Goal: Task Accomplishment & Management: Manage account settings

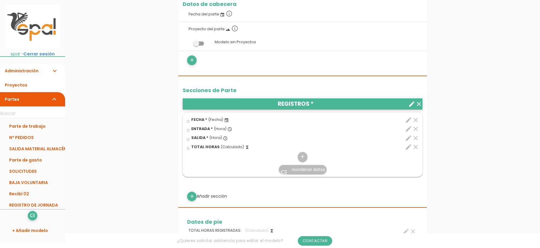
scroll to position [257, 0]
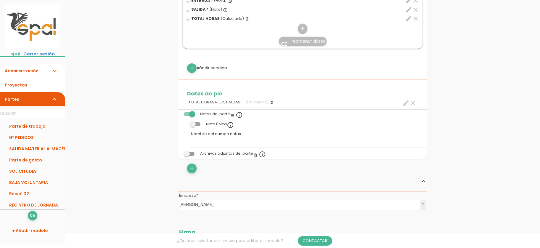
click at [407, 105] on icon "create" at bounding box center [406, 103] width 7 height 7
select select "1"
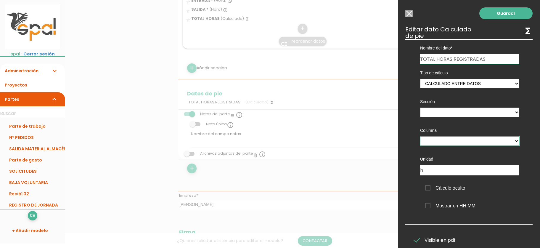
click at [420, 136] on select at bounding box center [469, 140] width 99 height 9
click at [517, 141] on select at bounding box center [469, 140] width 99 height 9
click at [410, 15] on input "Seleccionar todos los usuarios" at bounding box center [409, 13] width 7 height 7
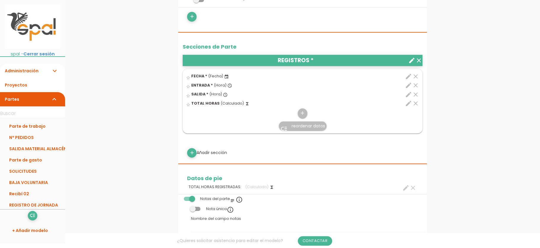
scroll to position [128, 0]
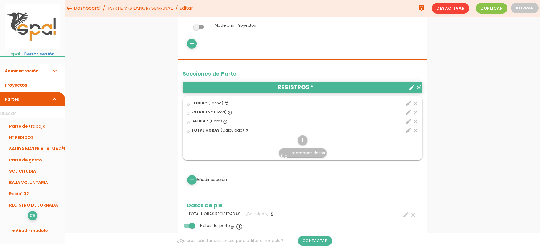
click at [416, 131] on icon "clear" at bounding box center [415, 130] width 7 height 7
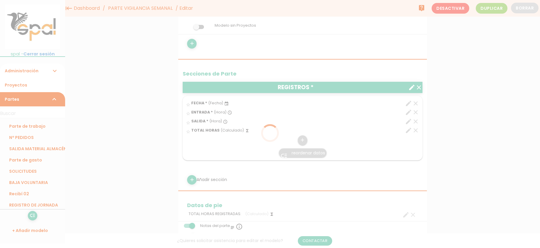
scroll to position [0, 0]
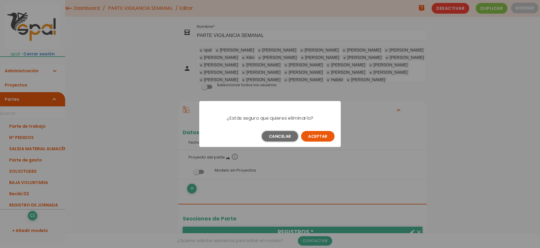
click at [265, 138] on button "Cancelar" at bounding box center [280, 136] width 36 height 11
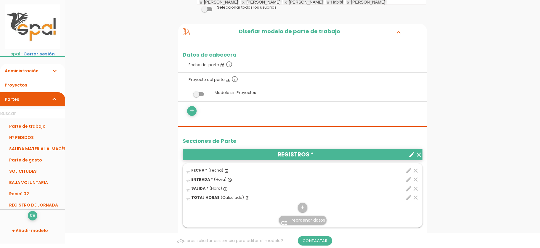
scroll to position [128, 0]
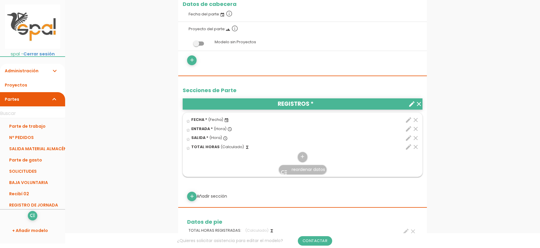
click at [409, 144] on icon "edit" at bounding box center [408, 146] width 7 height 7
select select "1"
select select "46_pos3"
select select "+"
select select "46_pos4"
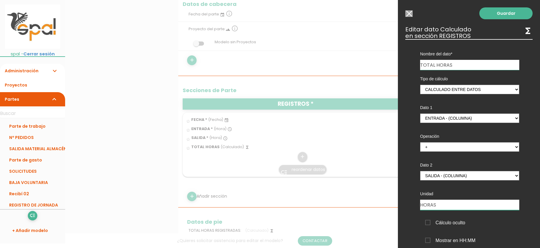
click at [449, 201] on input "HORAS" at bounding box center [469, 205] width 99 height 10
type input "H."
click at [492, 13] on link "Guardar" at bounding box center [506, 13] width 53 height 12
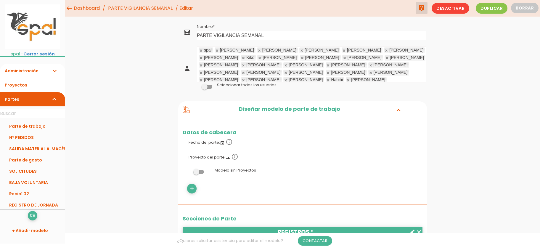
click at [423, 10] on icon "live_help" at bounding box center [421, 8] width 7 height 12
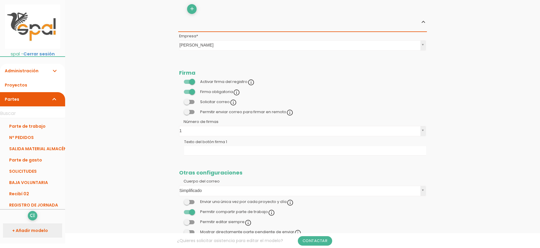
scroll to position [468, 0]
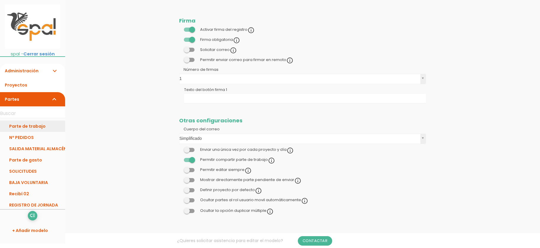
click at [35, 130] on link "Parte de trabajo" at bounding box center [32, 126] width 65 height 11
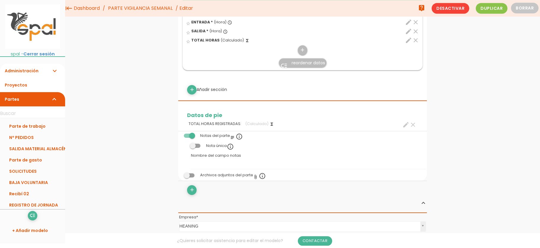
scroll to position [212, 0]
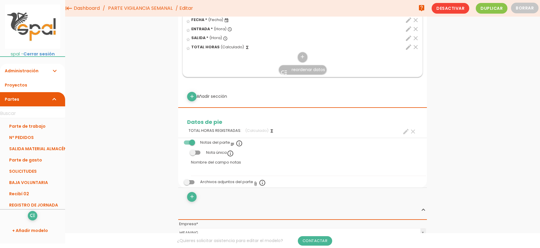
click at [409, 46] on icon "edit" at bounding box center [408, 47] width 7 height 7
select select "1"
select select "46_pos3"
select select "+"
select select "46_pos4"
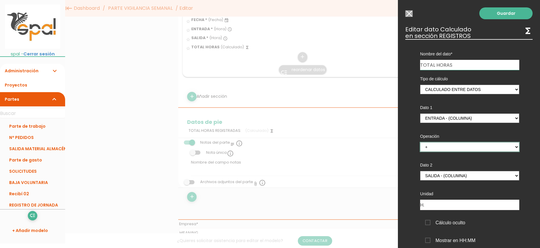
click at [420, 142] on select "+ - * /" at bounding box center [469, 146] width 99 height 9
click at [515, 146] on select "+ - * /" at bounding box center [469, 146] width 99 height 9
click at [420, 142] on select "+ - * /" at bounding box center [469, 146] width 99 height 9
click at [449, 147] on select "+ - * /" at bounding box center [469, 146] width 99 height 9
click at [420, 142] on select "+ - * /" at bounding box center [469, 146] width 99 height 9
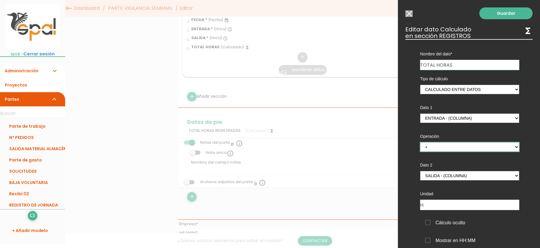
select select
click option at bounding box center [0, 0] width 0 height 0
click at [427, 226] on span "Cálculo oculto" at bounding box center [445, 222] width 40 height 7
click at [0, 0] on input "Cálculo oculto" at bounding box center [0, 0] width 0 height 0
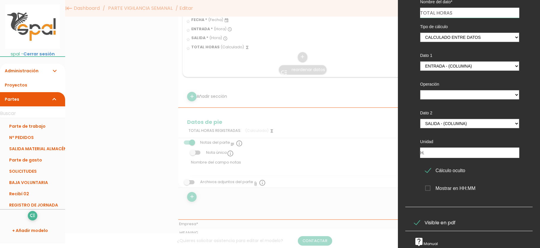
click at [429, 189] on span "Mostrar en HH:MM" at bounding box center [450, 188] width 50 height 7
click at [0, 0] on input "Mostrar en HH:MM" at bounding box center [0, 0] width 0 height 0
click at [429, 189] on span "Mostrar en HH:MM" at bounding box center [450, 188] width 50 height 7
click at [0, 0] on input "Mostrar en HH:MM" at bounding box center [0, 0] width 0 height 0
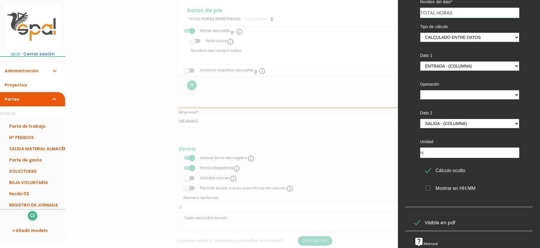
scroll to position [0, 0]
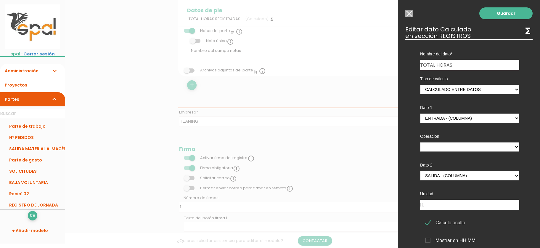
click at [427, 223] on span "Cálculo oculto" at bounding box center [445, 222] width 40 height 7
click at [0, 0] on input "Cálculo oculto" at bounding box center [0, 0] width 0 height 0
click at [496, 15] on link "Guardar" at bounding box center [506, 13] width 53 height 12
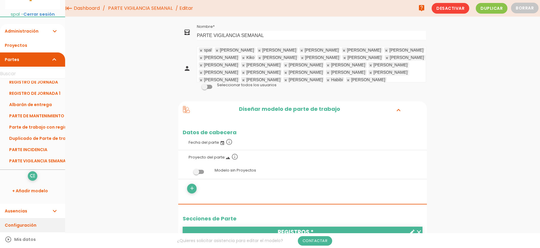
scroll to position [52, 0]
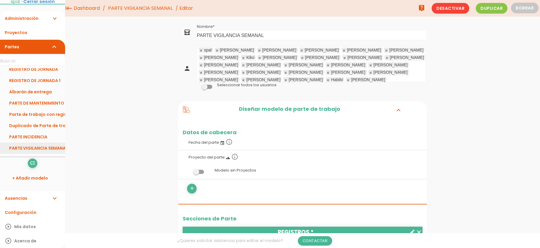
click at [35, 148] on link "PARTE VIGILANCIA SEMANAL" at bounding box center [32, 148] width 65 height 11
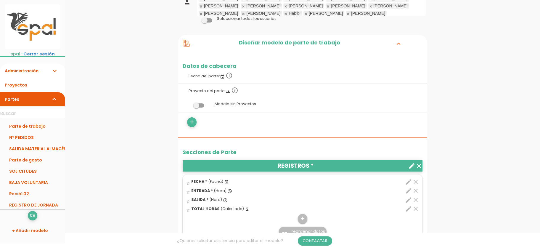
scroll to position [128, 0]
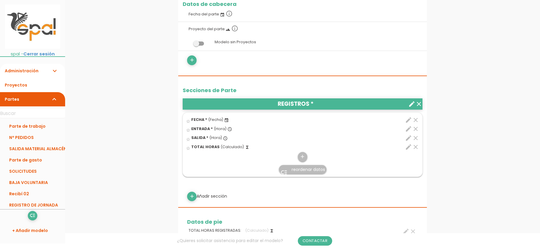
click at [408, 145] on icon "edit" at bounding box center [408, 146] width 7 height 7
select select "1"
select select "46_pos3"
select select "+"
select select "46_pos4"
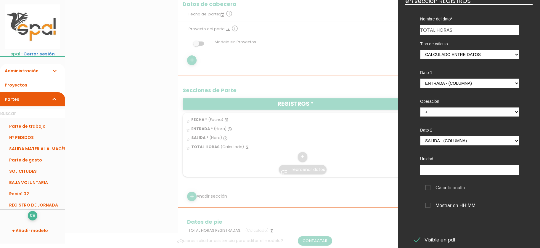
scroll to position [53, 0]
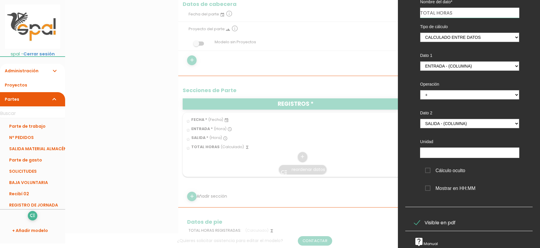
click at [430, 189] on span "Mostrar en HH:MM" at bounding box center [450, 188] width 50 height 7
click at [0, 0] on input "Mostrar en HH:MM" at bounding box center [0, 0] width 0 height 0
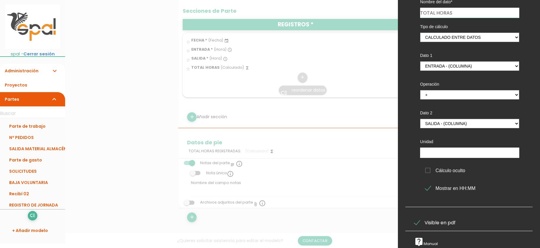
scroll to position [257, 0]
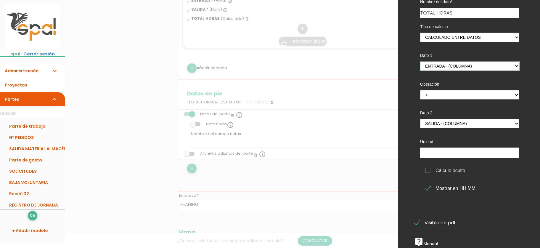
click at [420, 61] on select "ENTRADA - (columna) SALIDA - (columna)" at bounding box center [469, 65] width 99 height 9
click at [513, 65] on select "ENTRADA - (columna) SALIDA - (columna)" at bounding box center [469, 65] width 99 height 9
click at [420, 61] on select "ENTRADA - (columna) SALIDA - (columna)" at bounding box center [469, 65] width 99 height 9
click at [513, 65] on select "ENTRADA - (columna) SALIDA - (columna)" at bounding box center [469, 65] width 99 height 9
click at [420, 90] on select "+ - * /" at bounding box center [469, 94] width 99 height 9
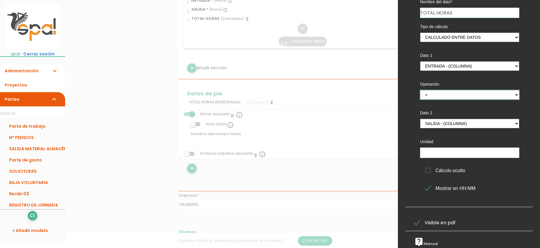
click at [515, 96] on select "+ - * /" at bounding box center [469, 94] width 99 height 9
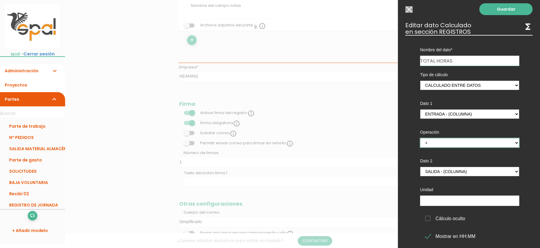
scroll to position [0, 0]
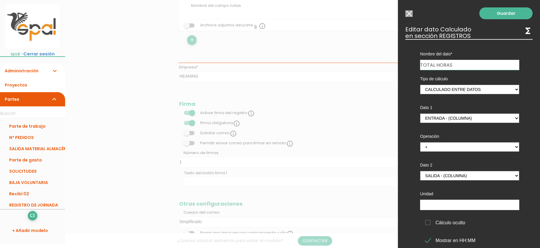
click at [506, 13] on link "Guardar" at bounding box center [506, 13] width 53 height 12
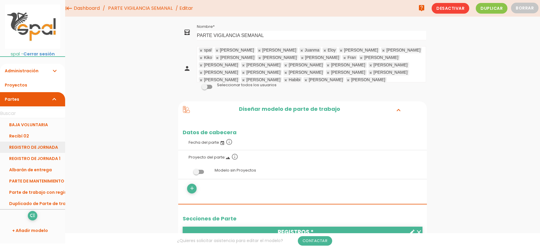
scroll to position [83, 0]
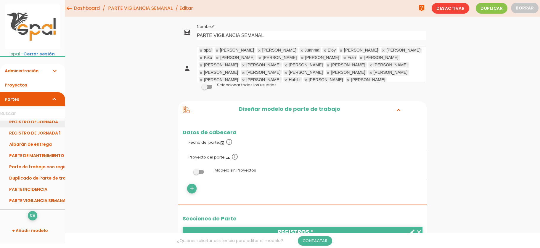
click at [34, 202] on link "PARTE VIGILANCIA SEMANAL" at bounding box center [32, 200] width 65 height 11
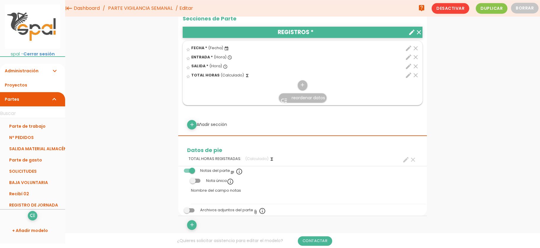
scroll to position [128, 0]
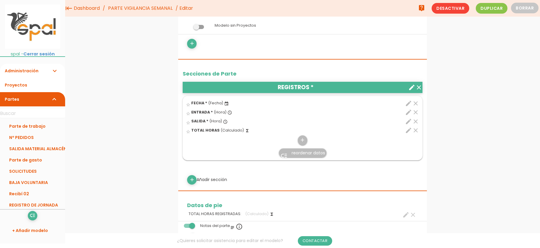
click at [409, 130] on icon "edit" at bounding box center [408, 130] width 7 height 7
select select "1"
select select "46_pos3"
select select "+"
select select "46_pos4"
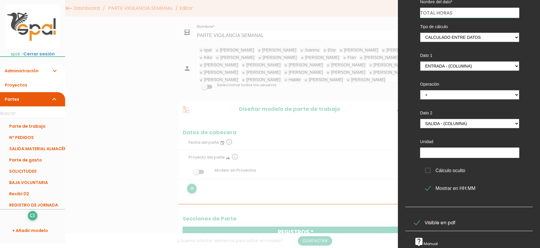
scroll to position [0, 0]
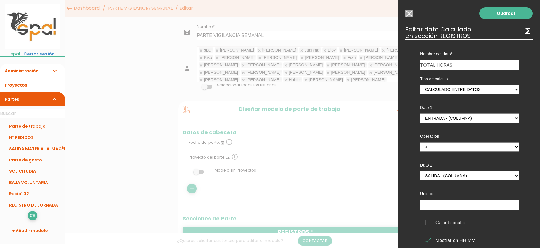
click at [528, 33] on icon "functions" at bounding box center [528, 30] width 9 height 9
click at [526, 33] on icon "functions" at bounding box center [528, 30] width 9 height 9
click at [407, 103] on div "Nombre del dato FECHA ENTRADA SALIDA TOTAL HORAS Tipo de dato Número Texto Text…" at bounding box center [469, 149] width 127 height 220
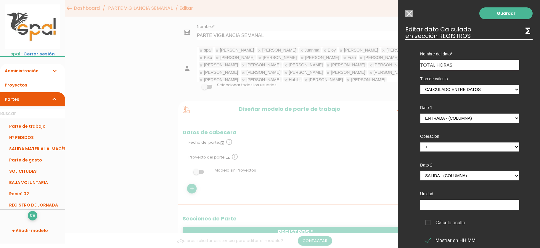
click at [485, 67] on input "TOTAL HORAS" at bounding box center [469, 65] width 99 height 10
click at [520, 91] on div "Tipo de cálculo Calculado entre datos" at bounding box center [470, 84] width 108 height 29
click at [420, 85] on select "Calculado entre datos" at bounding box center [469, 89] width 99 height 9
click at [514, 90] on select "Calculado entre datos" at bounding box center [469, 89] width 99 height 9
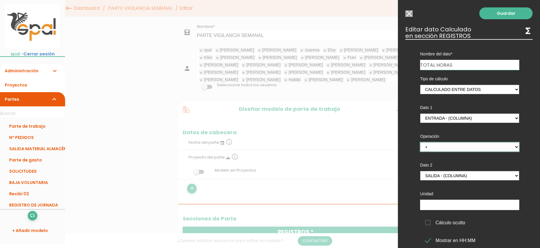
click at [420, 142] on select "+ - * /" at bounding box center [469, 146] width 99 height 9
click at [512, 147] on select "+ - * /" at bounding box center [469, 146] width 99 height 9
click at [420, 171] on select "ENTRADA - (columna) SALIDA - (columna)" at bounding box center [469, 175] width 99 height 9
click at [517, 175] on select "ENTRADA - (columna) SALIDA - (columna)" at bounding box center [469, 175] width 99 height 9
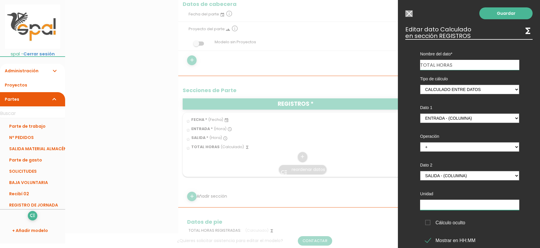
click at [448, 208] on input "text" at bounding box center [469, 205] width 99 height 10
click at [446, 208] on input "text" at bounding box center [469, 205] width 99 height 10
click at [420, 142] on select "+ - * /" at bounding box center [469, 146] width 99 height 9
click at [441, 147] on select "+ - * /" at bounding box center [469, 146] width 99 height 9
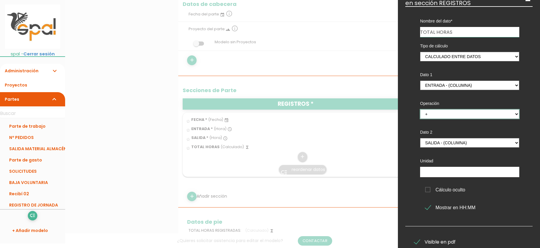
scroll to position [53, 0]
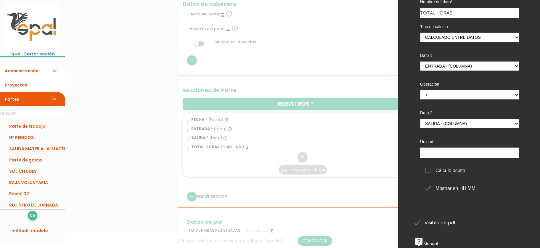
click at [139, 164] on div at bounding box center [270, 93] width 540 height 310
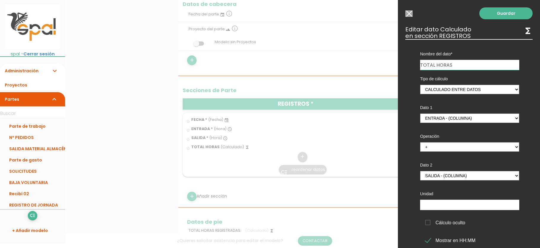
click at [409, 13] on input "Seleccionar todos los usuarios" at bounding box center [409, 13] width 7 height 7
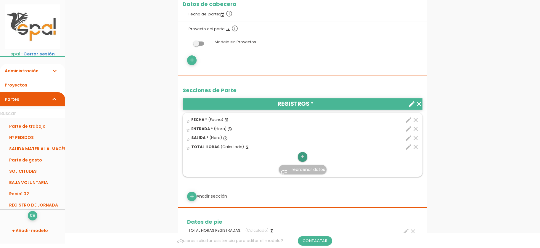
click at [304, 155] on icon "add" at bounding box center [303, 156] width 6 height 9
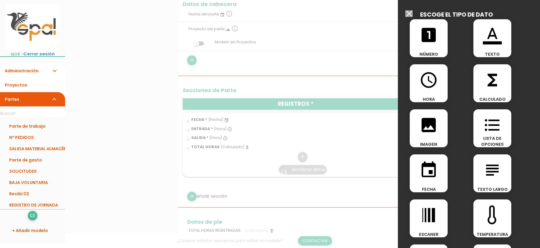
click at [443, 96] on div "access_time HORA" at bounding box center [429, 83] width 38 height 38
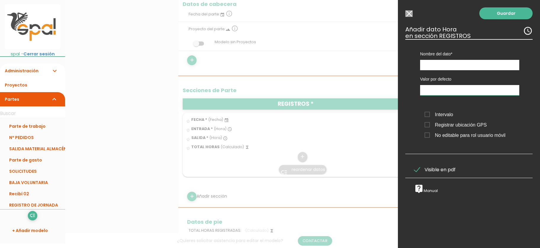
type input "19:13"
click at [491, 91] on input "19:13" at bounding box center [469, 90] width 99 height 10
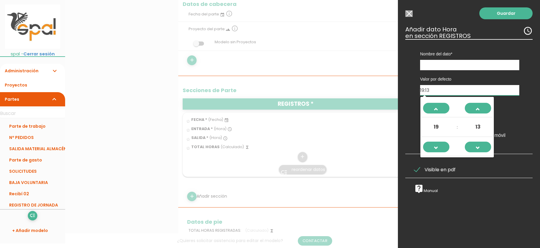
click at [488, 92] on input "19:13" at bounding box center [469, 90] width 99 height 10
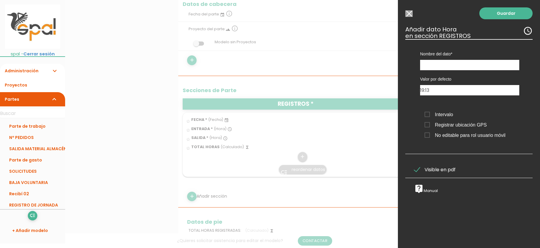
click at [405, 66] on div "Guardar ESCOGE EL TIPO DE DATO looks_one NÚMERO format_color_text TEXTO access_…" at bounding box center [469, 124] width 142 height 248
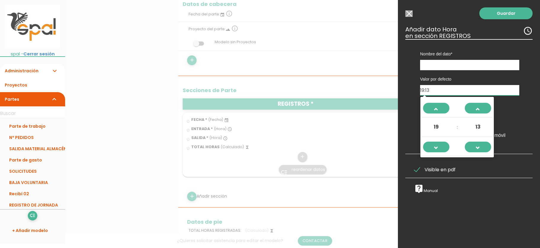
drag, startPoint x: 440, startPoint y: 90, endPoint x: 411, endPoint y: 90, distance: 29.0
click at [420, 90] on input "19:13" at bounding box center [469, 90] width 99 height 10
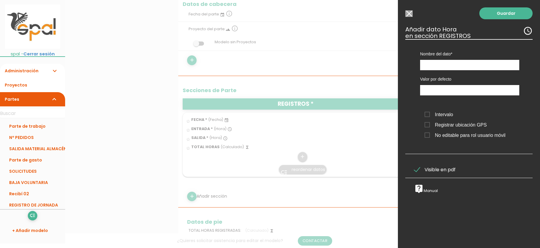
click at [415, 67] on div "Nombre del dato FECHA ENTRADA SALIDA TOTAL HORAS Tipo de dato Número Texto Text…" at bounding box center [470, 54] width 117 height 31
click at [464, 67] on input "text" at bounding box center [469, 65] width 99 height 10
click at [431, 192] on link "live_help Manual" at bounding box center [427, 190] width 24 height 5
click at [408, 12] on input "Seleccionar todos los usuarios" at bounding box center [409, 13] width 7 height 7
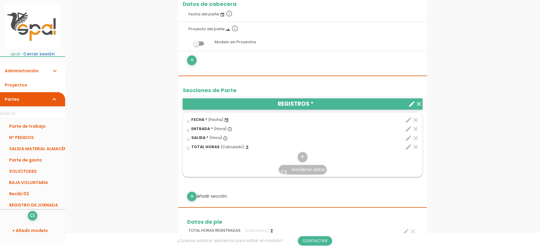
click at [408, 148] on icon "edit" at bounding box center [408, 146] width 7 height 7
select select "1"
select select "46_pos3"
select select "+"
select select "46_pos4"
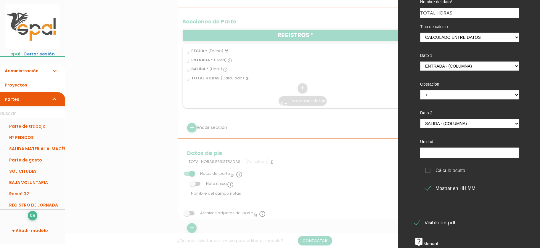
scroll to position [257, 0]
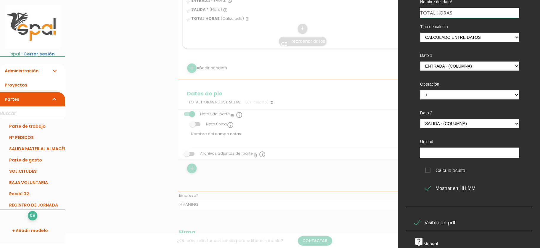
click at [419, 242] on icon "live_help" at bounding box center [419, 241] width 9 height 9
click at [420, 33] on select "Calculado entre datos" at bounding box center [469, 37] width 99 height 9
click at [516, 36] on select "Calculado entre datos" at bounding box center [469, 37] width 99 height 9
click at [489, 10] on input "TOTAL HORAS" at bounding box center [469, 13] width 99 height 10
click at [420, 33] on select "Calculado entre datos" at bounding box center [469, 37] width 99 height 9
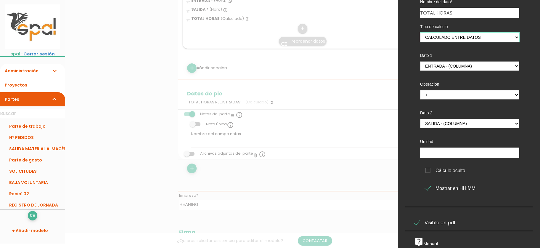
select select
click option at bounding box center [0, 0] width 0 height 0
click at [420, 33] on select "Calculado entre datos" at bounding box center [469, 37] width 99 height 9
click option at bounding box center [0, 0] width 0 height 0
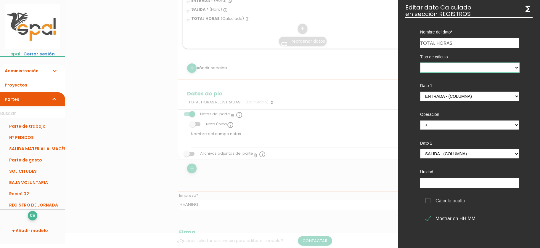
scroll to position [0, 0]
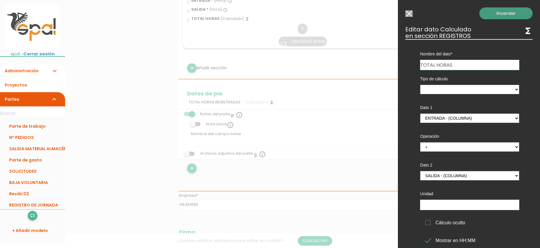
click at [510, 14] on link "Guardar" at bounding box center [506, 13] width 53 height 12
click at [499, 13] on link "Guardar" at bounding box center [506, 13] width 53 height 12
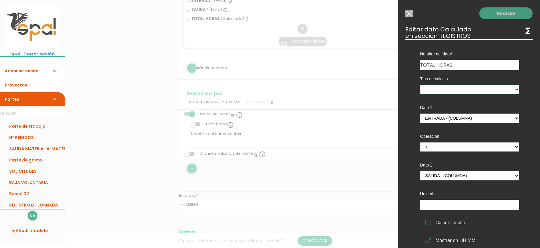
click at [499, 13] on link "Guardar" at bounding box center [506, 13] width 53 height 12
click at [494, 10] on link "Guardar" at bounding box center [506, 13] width 53 height 12
click at [408, 10] on div "Guardar ESCOGE EL TIPO DE DATO looks_one NÚMERO format_color_text TEXTO access_…" at bounding box center [469, 124] width 142 height 248
click at [411, 15] on input "Seleccionar todos los usuarios" at bounding box center [409, 13] width 7 height 7
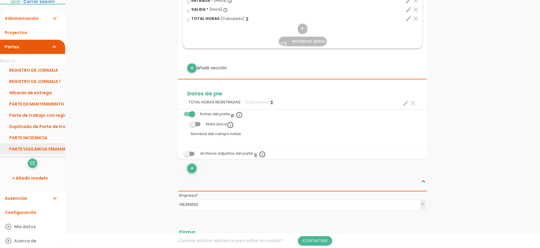
scroll to position [83, 0]
click at [37, 147] on link "PARTE VIGILANCIA SEMANAL" at bounding box center [32, 148] width 65 height 11
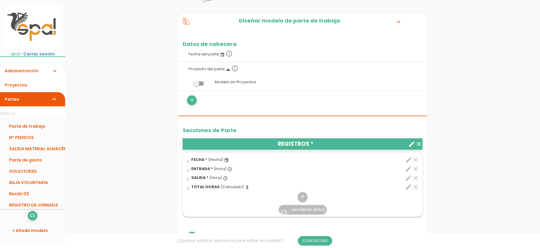
scroll to position [128, 0]
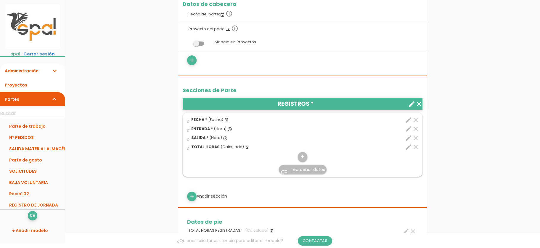
click at [415, 145] on icon "clear" at bounding box center [415, 146] width 7 height 7
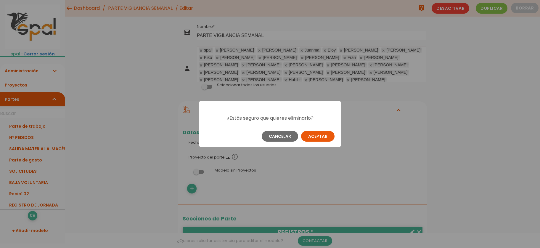
click at [309, 137] on button "Aceptar" at bounding box center [317, 136] width 33 height 11
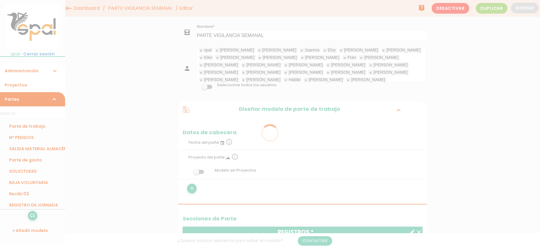
scroll to position [112, 0]
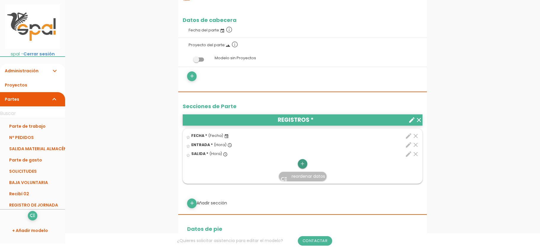
click at [303, 163] on icon "add" at bounding box center [303, 163] width 6 height 9
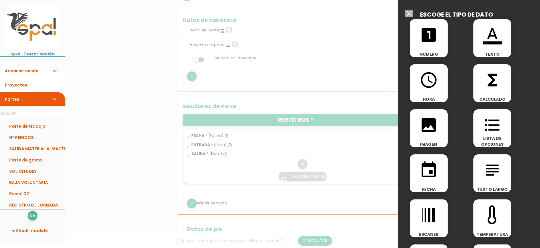
click at [496, 81] on icon "functions" at bounding box center [492, 80] width 19 height 19
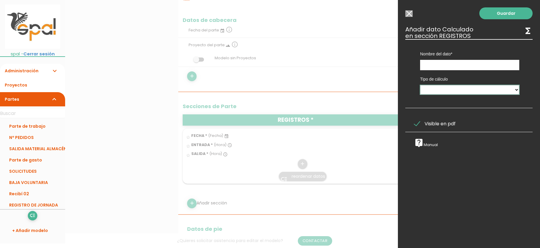
click at [420, 85] on select "Calculado entre datos" at bounding box center [469, 89] width 99 height 9
click at [515, 92] on select "Calculado entre datos" at bounding box center [469, 89] width 99 height 9
click at [420, 85] on select "Calculado entre datos" at bounding box center [469, 89] width 99 height 9
click at [515, 92] on select "Calculado entre datos" at bounding box center [469, 89] width 99 height 9
click at [420, 85] on select "Calculado entre datos" at bounding box center [469, 89] width 99 height 9
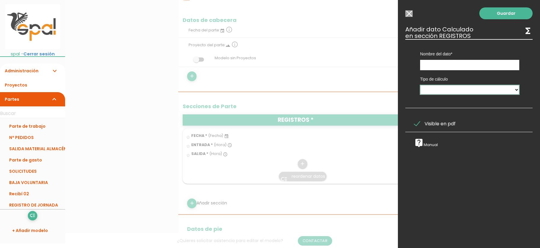
click at [515, 92] on select "Calculado entre datos" at bounding box center [469, 89] width 99 height 9
click at [476, 65] on input "text" at bounding box center [469, 65] width 99 height 10
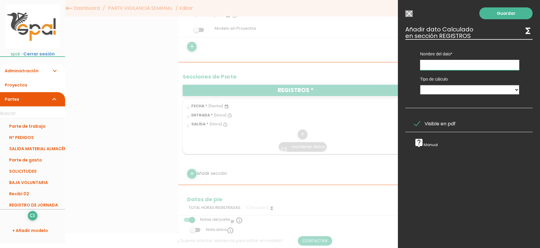
scroll to position [128, 0]
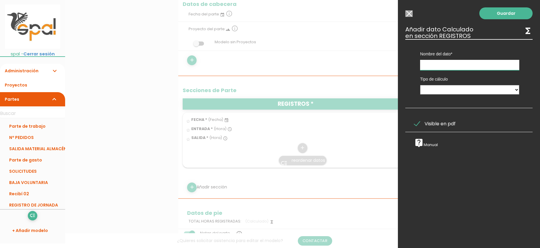
click at [509, 66] on input "text" at bounding box center [469, 65] width 99 height 10
type input "t"
type input "TOTAL HORAS"
click at [420, 85] on select "Calculado entre datos" at bounding box center [469, 89] width 99 height 9
select select "1"
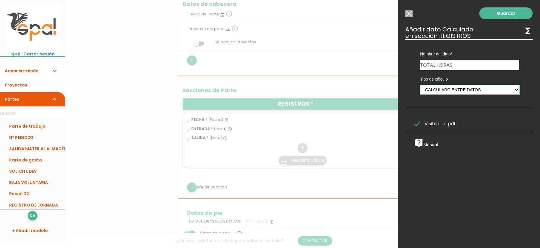
click option "Calculado entre datos" at bounding box center [0, 0] width 0 height 0
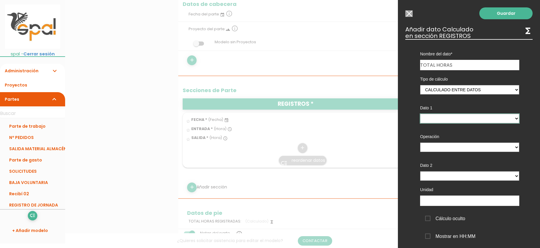
click at [420, 114] on select "ENTRADA - (columna) SALIDA - (columna)" at bounding box center [469, 118] width 99 height 9
select select "46_pos3"
click option "ENTRADA - (columna)" at bounding box center [0, 0] width 0 height 0
click at [420, 143] on select "+ - * /" at bounding box center [469, 147] width 99 height 9
select select "-"
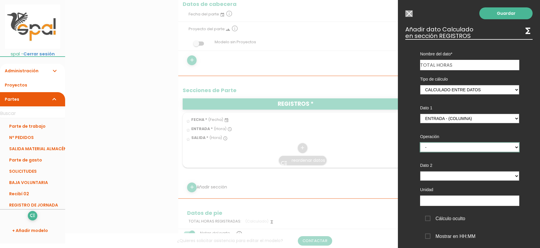
click option "-" at bounding box center [0, 0] width 0 height 0
click at [420, 171] on select "ENTRADA - (columna) SALIDA - (columna)" at bounding box center [469, 175] width 99 height 9
select select "46_pos4"
click option "SALIDA - (columna)" at bounding box center [0, 0] width 0 height 0
click at [458, 198] on input "text" at bounding box center [469, 201] width 99 height 10
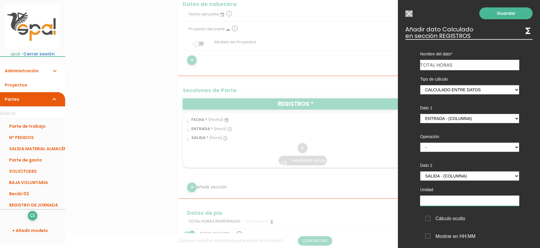
type input "h"
type input "H."
click at [429, 239] on span "Mostrar en HH:MM" at bounding box center [450, 236] width 50 height 7
click at [0, 0] on input "Mostrar en HH:MM" at bounding box center [0, 0] width 0 height 0
click at [501, 14] on link "Guardar" at bounding box center [506, 13] width 53 height 12
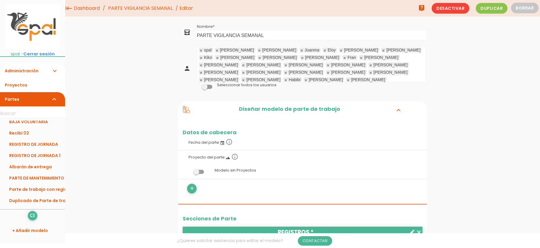
scroll to position [83, 0]
click at [35, 202] on link "PARTE VIGILANCIA SEMANAL" at bounding box center [32, 200] width 65 height 11
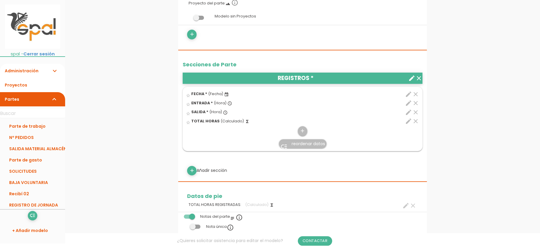
scroll to position [128, 0]
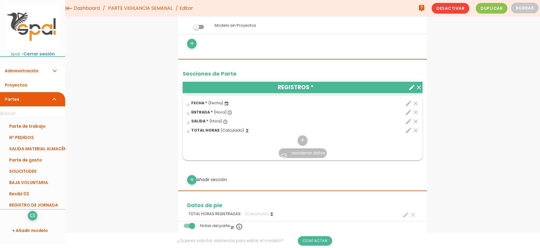
click at [409, 120] on icon "edit" at bounding box center [408, 121] width 7 height 7
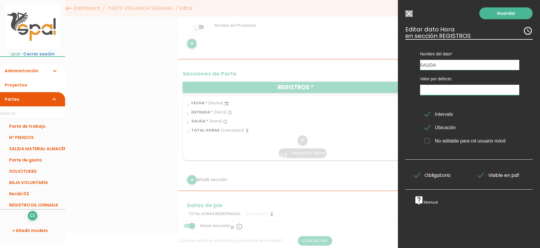
type input "19:42"
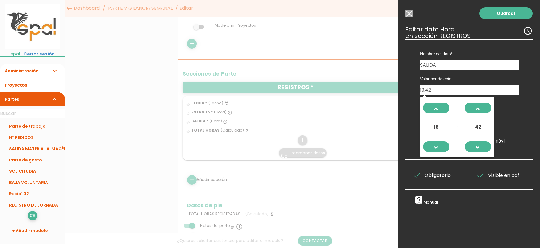
click at [484, 92] on input "19:42" at bounding box center [469, 90] width 99 height 10
click at [483, 92] on input "19:42" at bounding box center [469, 90] width 99 height 10
drag, startPoint x: 483, startPoint y: 92, endPoint x: 411, endPoint y: 91, distance: 71.7
click at [420, 91] on input "19:42" at bounding box center [469, 90] width 99 height 10
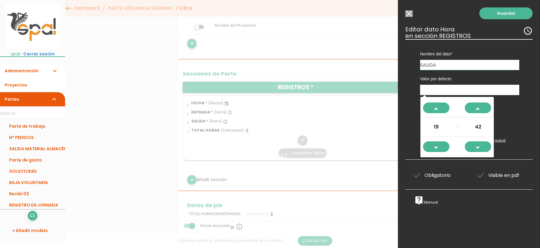
click at [408, 66] on div "Nombre del dato FECHA ENTRADA SALIDA TOTAL HORAS Tipo de dato Número Texto Text…" at bounding box center [469, 99] width 127 height 121
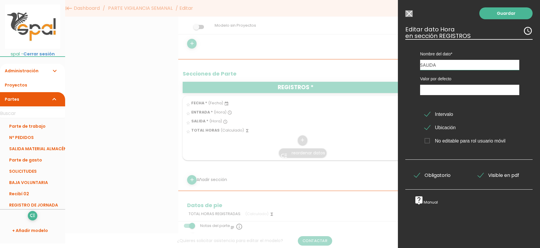
click at [440, 28] on h3 "Editar dato Hora access_time en sección REGISTROS" at bounding box center [469, 32] width 127 height 13
click at [295, 120] on div at bounding box center [270, 93] width 540 height 310
click at [410, 12] on input "Seleccionar todos los usuarios" at bounding box center [409, 13] width 7 height 7
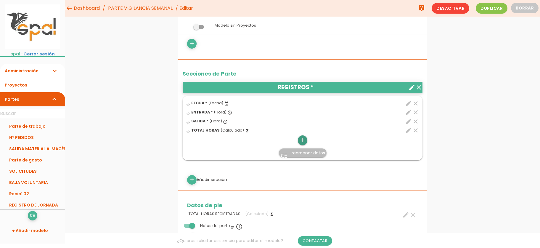
click at [303, 141] on icon "add" at bounding box center [303, 139] width 6 height 9
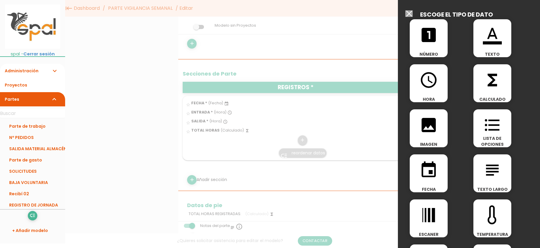
click at [431, 92] on div "access_time HORA" at bounding box center [429, 83] width 38 height 38
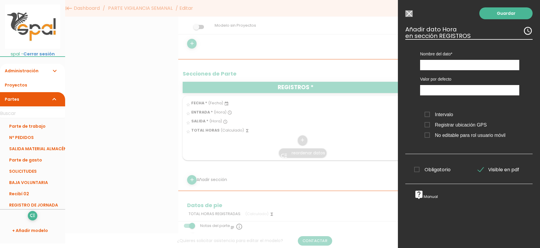
click at [410, 15] on input "Seleccionar todos los usuarios" at bounding box center [409, 13] width 7 height 7
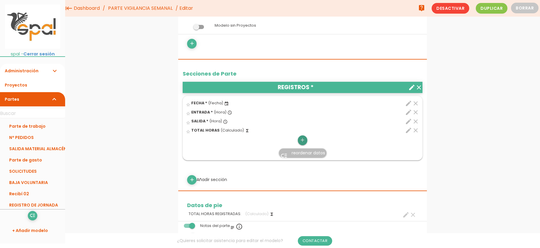
click at [304, 141] on icon "add" at bounding box center [303, 139] width 6 height 9
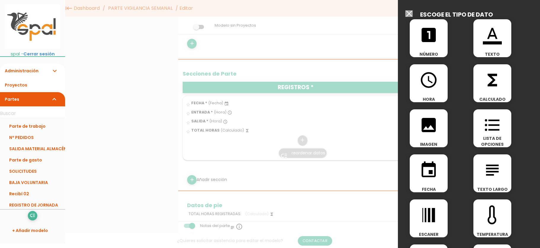
drag, startPoint x: 436, startPoint y: 172, endPoint x: 440, endPoint y: 170, distance: 3.7
click at [439, 172] on span "event" at bounding box center [429, 166] width 38 height 25
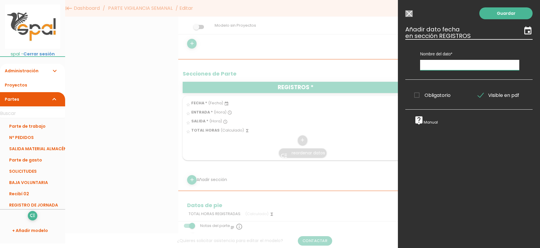
click at [447, 65] on input "text" at bounding box center [469, 65] width 99 height 10
type input "FECHA SALIDA"
click at [420, 96] on span "Obligatorio" at bounding box center [433, 95] width 36 height 7
click at [0, 0] on input "Obligatorio" at bounding box center [0, 0] width 0 height 0
click at [516, 14] on link "Guardar" at bounding box center [506, 13] width 53 height 12
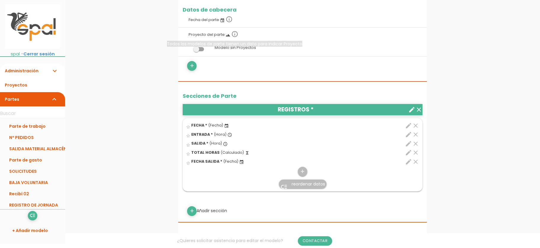
scroll to position [128, 0]
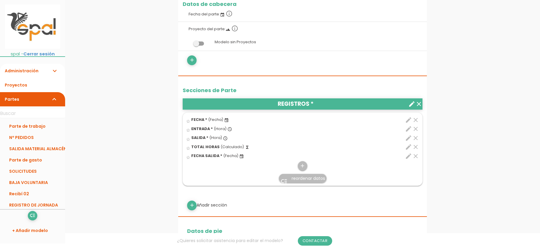
click at [410, 119] on icon "edit" at bounding box center [408, 119] width 7 height 7
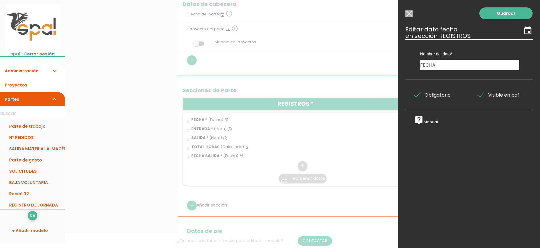
click at [454, 67] on input "FECHA" at bounding box center [469, 65] width 99 height 10
type input "FECHA ENTRADA"
click at [500, 13] on link "Guardar" at bounding box center [506, 13] width 53 height 12
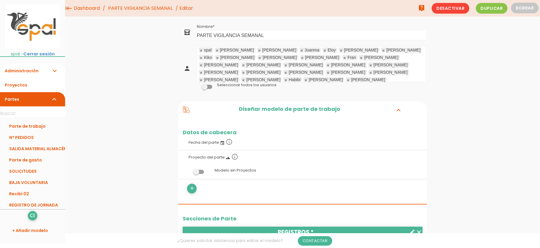
scroll to position [128, 0]
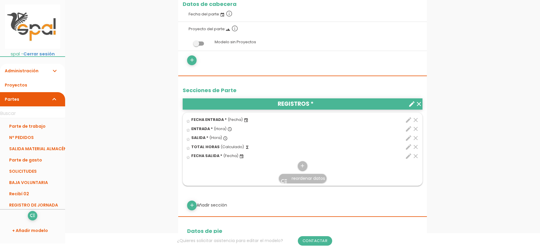
click at [295, 179] on span "reordenar datos" at bounding box center [308, 178] width 33 height 6
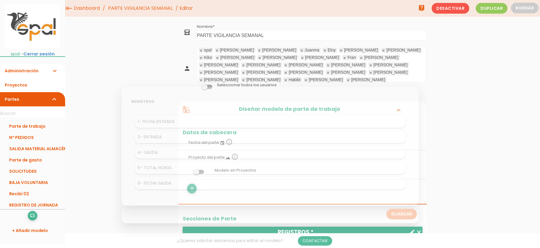
scroll to position [0, 0]
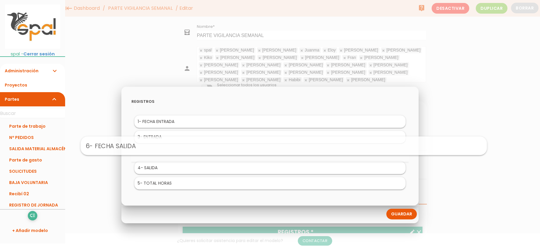
drag, startPoint x: 167, startPoint y: 183, endPoint x: 181, endPoint y: 145, distance: 39.7
click at [181, 145] on body "menu keyboard_tab Dashboard PARTE VIGILANCIA SEMANAL Editar" at bounding box center [270, 124] width 540 height 248
click at [401, 213] on link "Guardar" at bounding box center [402, 214] width 31 height 11
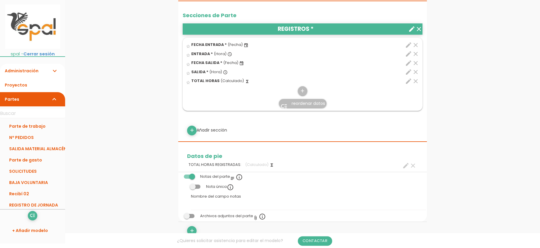
scroll to position [257, 0]
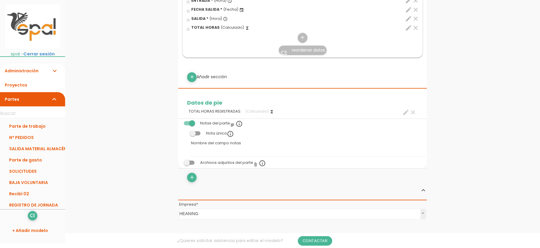
click at [407, 111] on icon "create" at bounding box center [406, 112] width 7 height 7
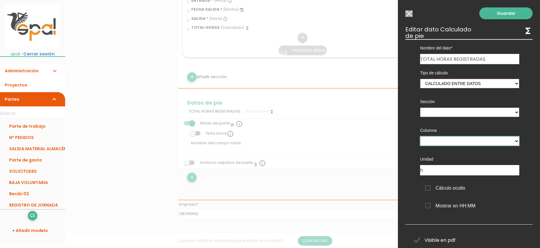
click at [420, 136] on select at bounding box center [469, 140] width 99 height 9
click at [517, 144] on select at bounding box center [469, 140] width 99 height 9
click at [420, 108] on select at bounding box center [469, 112] width 99 height 9
click at [516, 114] on select at bounding box center [469, 112] width 99 height 9
click at [420, 79] on select "Suma de totales Calculado entre datos" at bounding box center [469, 83] width 99 height 9
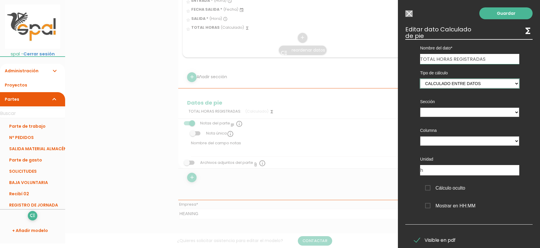
select select "0"
click option "Suma de totales" at bounding box center [0, 0] width 0 height 0
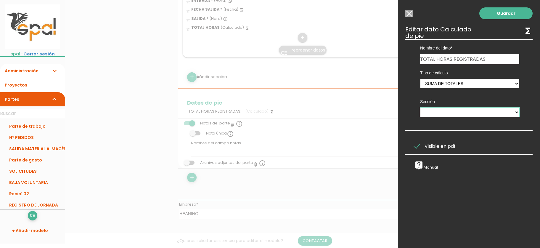
click at [420, 108] on select "REGISTROS" at bounding box center [469, 112] width 99 height 9
select select "46"
click option "REGISTROS" at bounding box center [0, 0] width 0 height 0
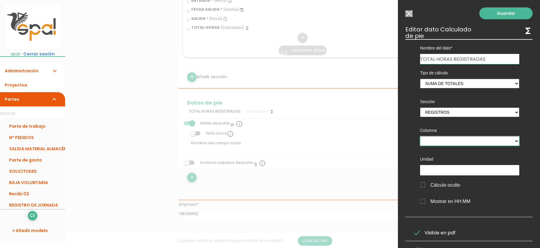
click at [420, 136] on select "ENTRADA SALIDA TOTAL HORAS" at bounding box center [469, 140] width 99 height 9
click option "ENTRADA" at bounding box center [0, 0] width 0 height 0
click at [420, 136] on select "ENTRADA SALIDA TOTAL HORAS" at bounding box center [469, 140] width 99 height 9
click option "SALIDA" at bounding box center [0, 0] width 0 height 0
click at [420, 136] on select "ENTRADA SALIDA TOTAL HORAS" at bounding box center [469, 140] width 99 height 9
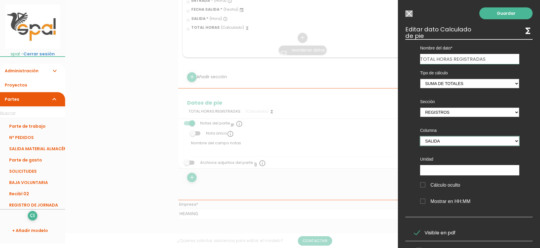
select select "46_pos5"
click option "TOTAL HORAS" at bounding box center [0, 0] width 0 height 0
click at [447, 168] on input "text" at bounding box center [469, 170] width 99 height 10
type input "H."
click at [422, 201] on span "Mostrar en HH:MM" at bounding box center [445, 201] width 50 height 7
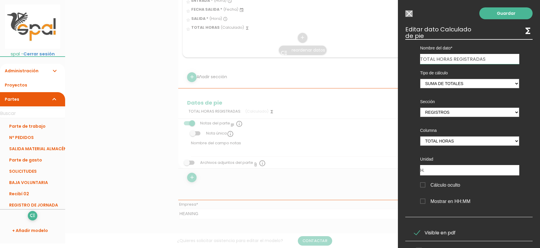
click at [0, 0] on input "Mostrar en HH:MM" at bounding box center [0, 0] width 0 height 0
click at [512, 14] on link "Guardar" at bounding box center [506, 13] width 53 height 12
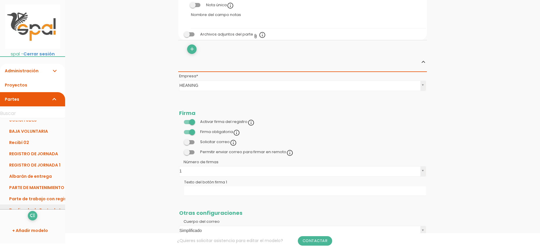
scroll to position [83, 0]
click at [31, 201] on link "PARTE VIGILANCIA SEMANAL" at bounding box center [32, 200] width 65 height 11
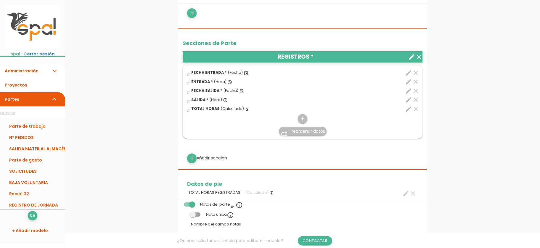
scroll to position [128, 0]
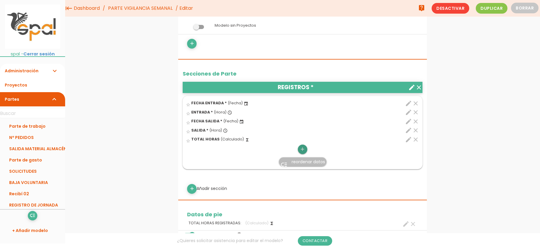
click at [301, 150] on icon "add" at bounding box center [303, 149] width 6 height 9
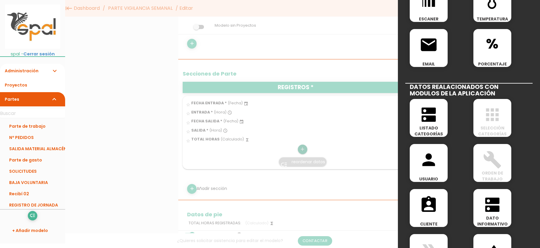
scroll to position [270, 0]
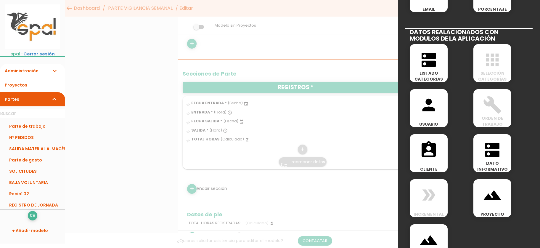
click at [431, 118] on div "person USUARIO" at bounding box center [429, 108] width 38 height 38
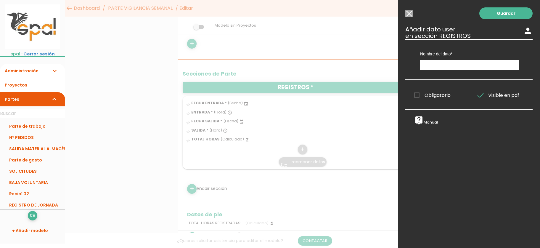
scroll to position [0, 0]
click at [457, 68] on input "text" at bounding box center [469, 65] width 99 height 10
type input "TRABAJADOR"
click at [418, 98] on span "Obligatorio" at bounding box center [433, 95] width 36 height 7
click at [0, 0] on input "Obligatorio" at bounding box center [0, 0] width 0 height 0
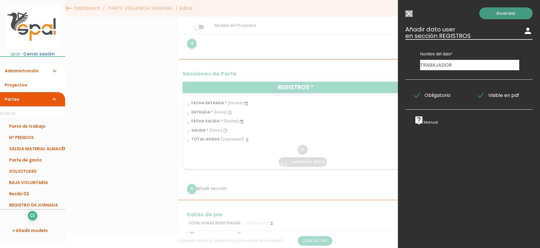
click at [504, 16] on link "Guardar" at bounding box center [506, 13] width 53 height 12
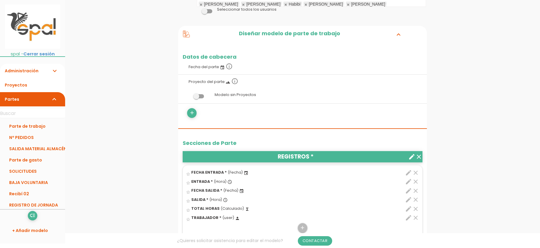
scroll to position [128, 0]
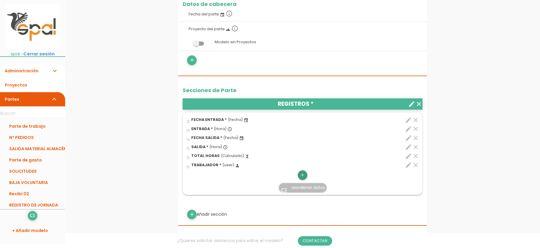
click at [302, 174] on icon "add" at bounding box center [303, 174] width 6 height 9
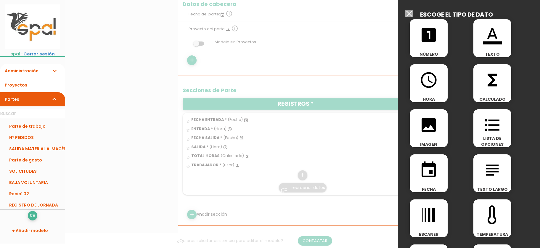
click at [407, 14] on input "Seleccionar todos los usuarios" at bounding box center [409, 13] width 7 height 7
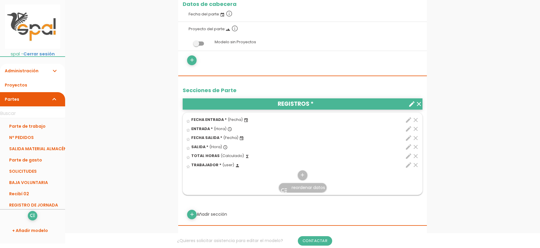
click at [308, 185] on span "reordenar datos" at bounding box center [308, 188] width 33 height 6
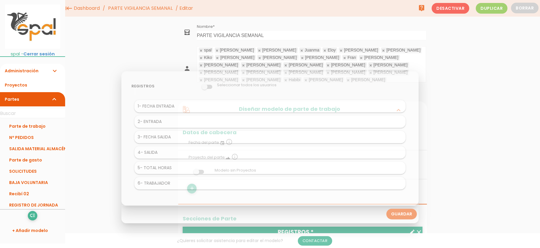
scroll to position [0, 0]
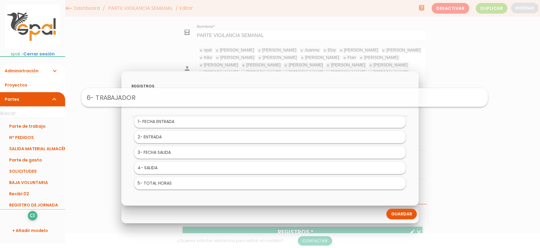
drag, startPoint x: 211, startPoint y: 184, endPoint x: 226, endPoint y: 98, distance: 87.2
click at [226, 98] on body "menu keyboard_tab Dashboard PARTE VIGILANCIA SEMANAL Editar" at bounding box center [270, 124] width 540 height 248
click at [401, 214] on link "Guardar" at bounding box center [402, 214] width 31 height 11
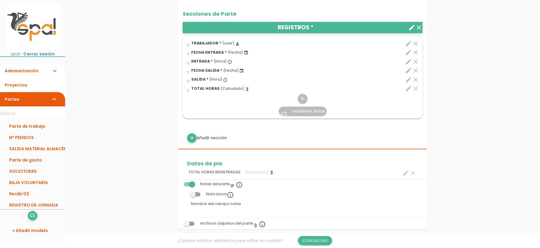
scroll to position [257, 0]
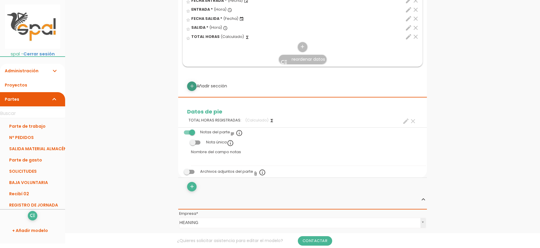
click at [192, 89] on icon "add" at bounding box center [192, 85] width 6 height 9
select select
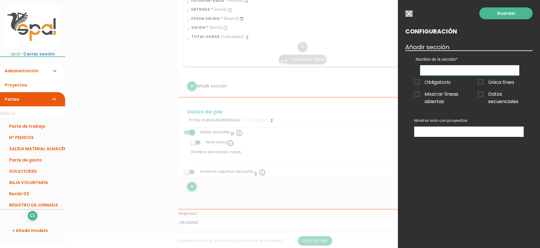
click at [463, 72] on input "text" at bounding box center [469, 70] width 99 height 10
type input "INCIDENCIAS"
click at [482, 82] on span "Única línea" at bounding box center [496, 82] width 36 height 7
click at [0, 0] on input "Única línea" at bounding box center [0, 0] width 0 height 0
click at [516, 13] on link "Guardar" at bounding box center [506, 13] width 53 height 12
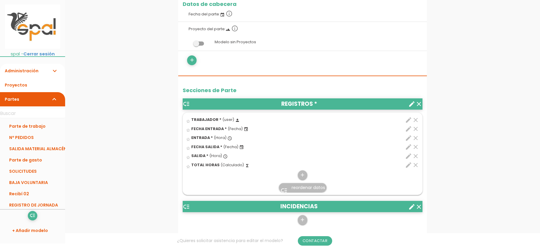
scroll to position [257, 0]
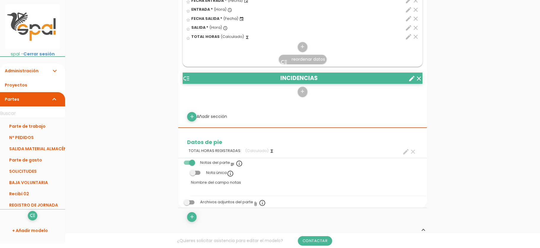
click at [411, 78] on icon "create" at bounding box center [412, 78] width 7 height 7
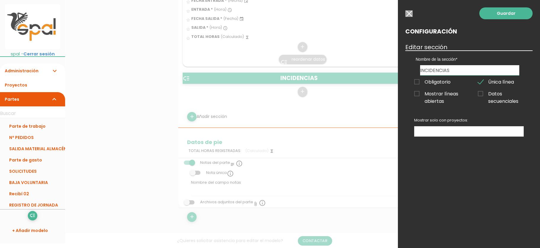
click at [249, 81] on div at bounding box center [270, 93] width 540 height 310
click at [505, 11] on link "Guardar" at bounding box center [506, 13] width 53 height 12
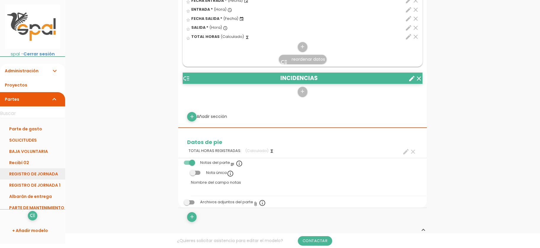
scroll to position [4, 0]
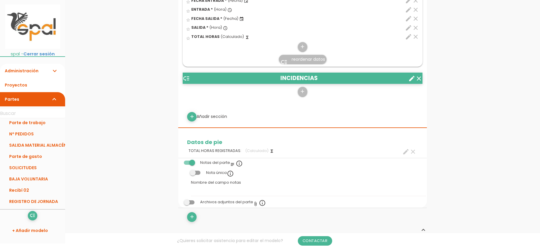
click at [26, 200] on link "REGISTRO DE JORNADA" at bounding box center [32, 201] width 65 height 11
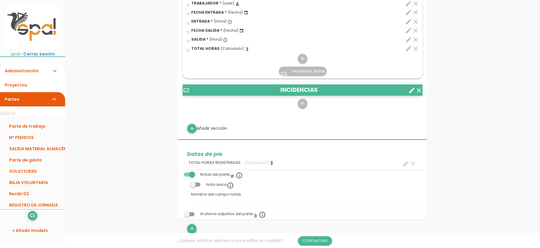
scroll to position [257, 0]
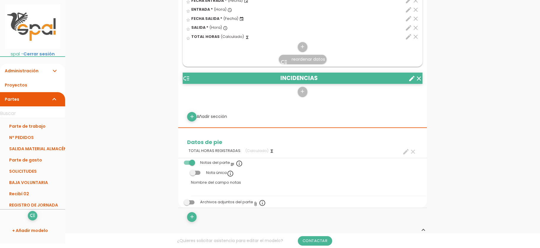
click at [414, 76] on icon "create" at bounding box center [412, 78] width 7 height 7
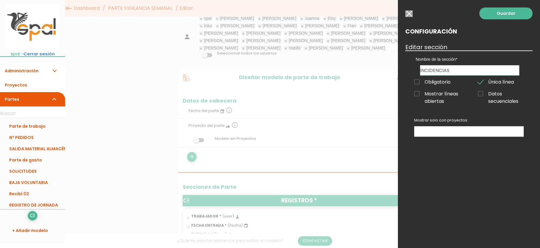
scroll to position [0, 0]
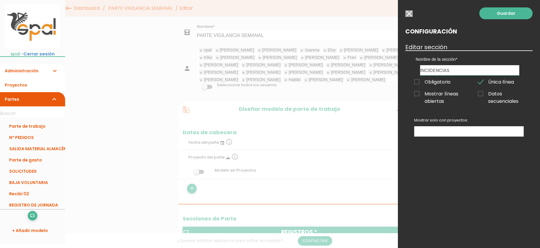
click at [481, 83] on span "Única línea" at bounding box center [496, 81] width 36 height 7
click at [0, 0] on input "Única línea" at bounding box center [0, 0] width 0 height 0
click at [419, 96] on span "Mostrar líneas abiertas" at bounding box center [438, 93] width 46 height 7
click at [0, 0] on input "Mostrar líneas abiertas" at bounding box center [0, 0] width 0 height 0
click at [479, 95] on span "Datos secuenciales" at bounding box center [501, 93] width 46 height 7
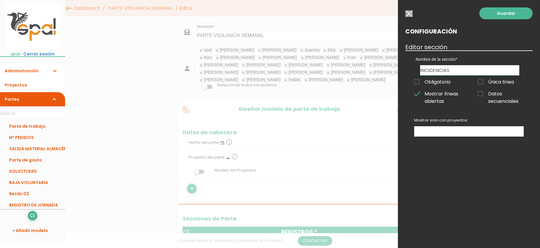
click at [0, 0] on input "Datos secuenciales" at bounding box center [0, 0] width 0 height 0
click at [460, 136] on ul at bounding box center [469, 132] width 109 height 10
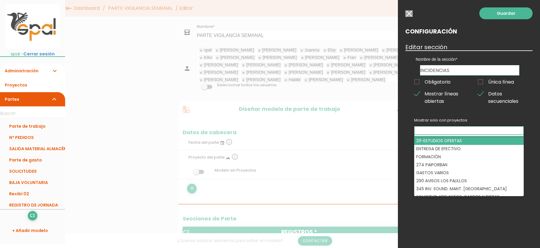
click at [460, 133] on body "menu keyboard_tab Dashboard PARTE VIGILANCIA SEMANAL Editar" at bounding box center [270, 124] width 540 height 248
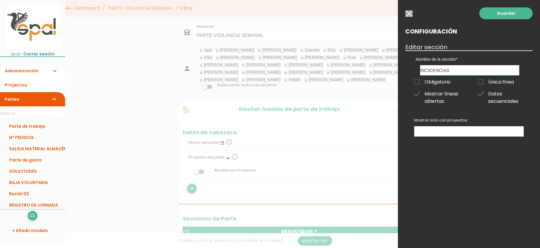
click at [460, 133] on ul at bounding box center [469, 132] width 109 height 10
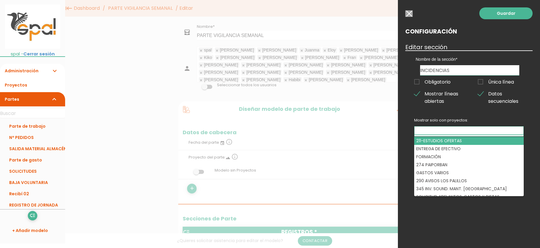
click at [503, 11] on body "menu keyboard_tab Dashboard PARTE VIGILANCIA SEMANAL Editar" at bounding box center [270, 124] width 540 height 248
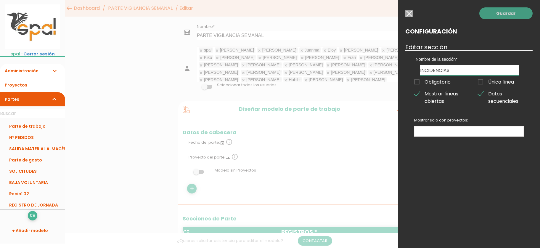
click at [513, 14] on link "Guardar" at bounding box center [506, 13] width 53 height 12
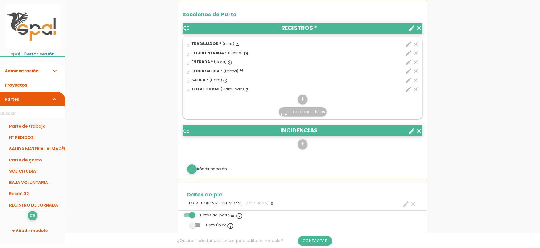
scroll to position [257, 0]
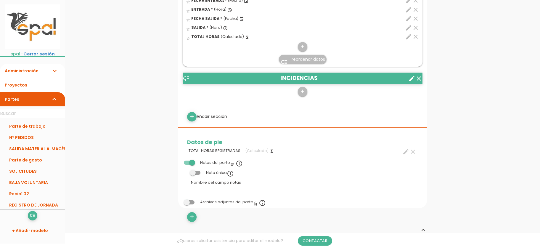
click at [223, 77] on header "low_priority INCIDENCIAS clear create" at bounding box center [303, 78] width 240 height 11
click at [189, 77] on icon "low_priority" at bounding box center [186, 78] width 7 height 7
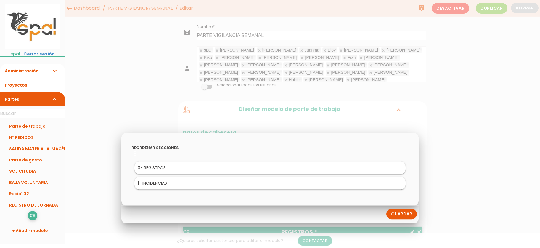
scroll to position [39, 0]
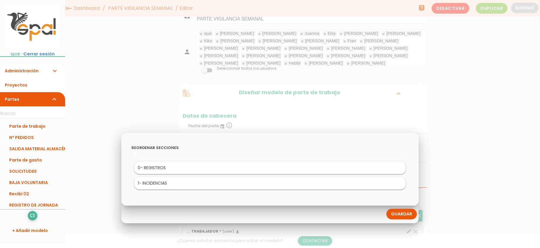
click at [405, 212] on link "Guardar" at bounding box center [402, 214] width 31 height 11
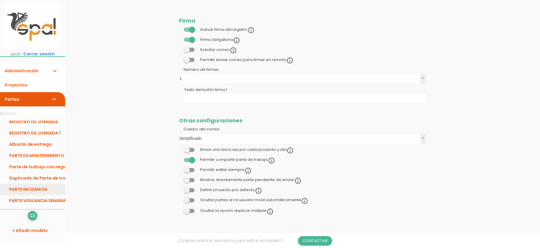
scroll to position [52, 0]
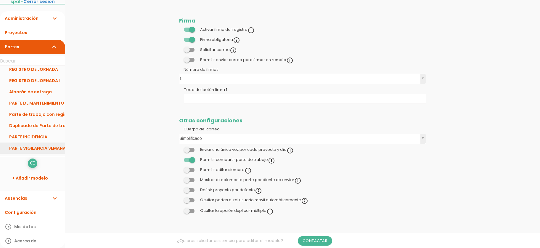
click at [33, 145] on link "PARTE VIGILANCIA SEMANAL" at bounding box center [32, 148] width 65 height 11
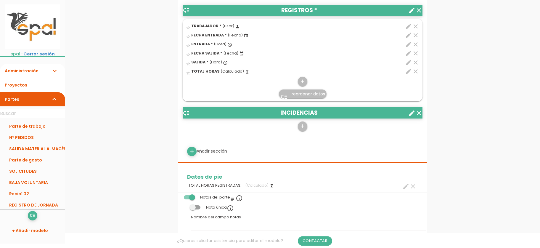
scroll to position [257, 0]
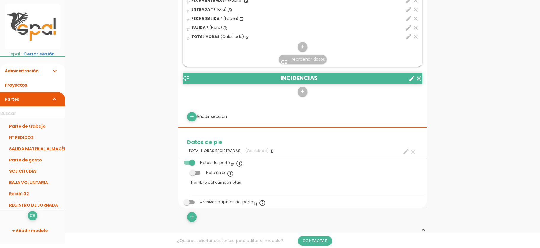
click at [420, 76] on icon "clear" at bounding box center [419, 78] width 7 height 7
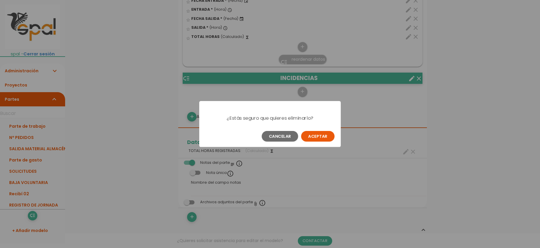
scroll to position [0, 0]
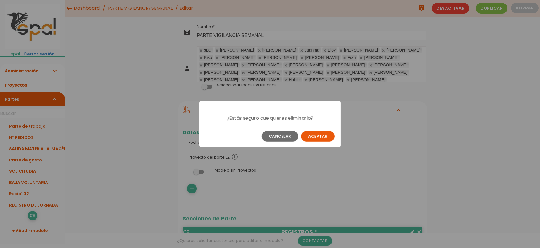
click at [325, 139] on button "Aceptar" at bounding box center [317, 136] width 33 height 11
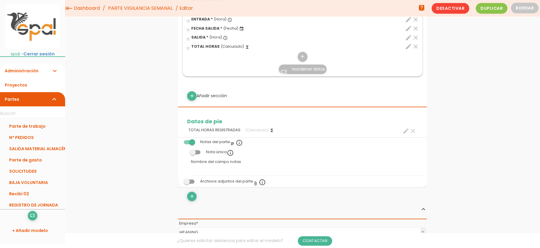
scroll to position [230, 0]
click at [192, 96] on icon "add" at bounding box center [192, 96] width 6 height 9
select select
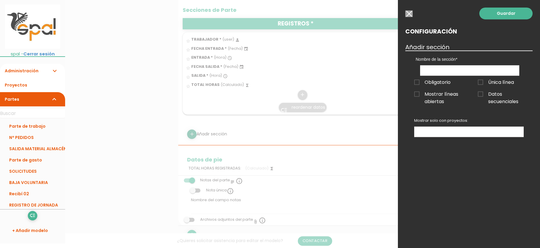
scroll to position [257, 0]
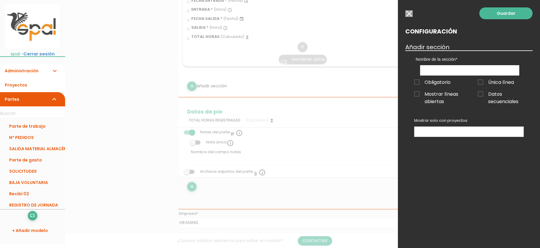
click at [441, 49] on h3 "Añadir sección" at bounding box center [469, 47] width 127 height 7
click at [452, 70] on input "text" at bounding box center [469, 70] width 99 height 10
click at [408, 14] on input "button" at bounding box center [409, 13] width 7 height 7
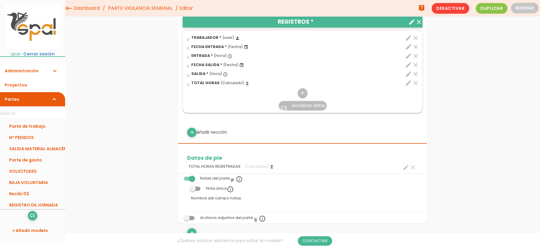
scroll to position [128, 0]
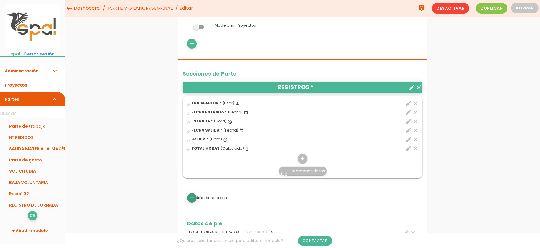
click at [193, 196] on icon "add" at bounding box center [192, 197] width 6 height 9
select select
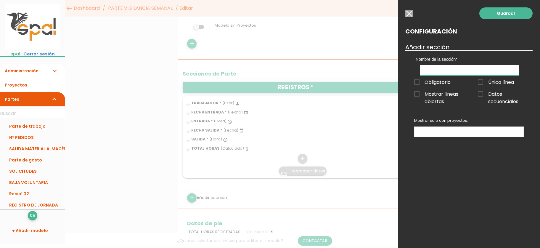
click at [455, 70] on input "text" at bounding box center [469, 70] width 99 height 10
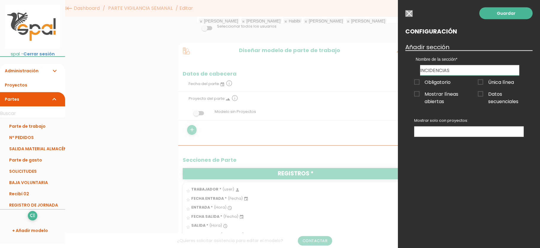
scroll to position [41, 0]
type input "INCIDENCIAS"
click at [494, 17] on link "Guardar" at bounding box center [506, 13] width 53 height 12
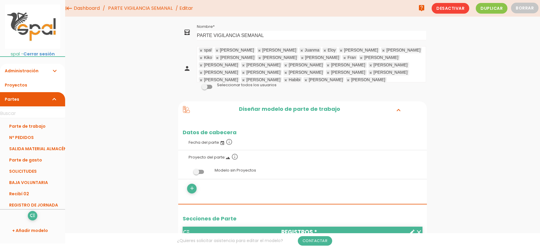
scroll to position [128, 0]
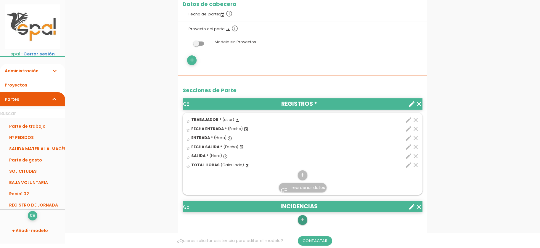
click at [304, 222] on icon "add" at bounding box center [303, 219] width 6 height 9
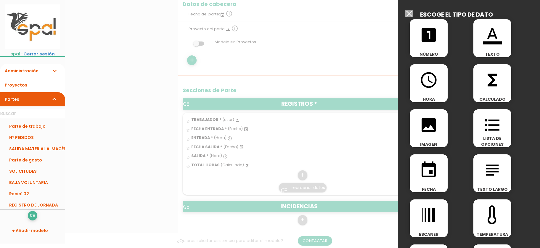
click at [501, 37] on icon "format_color_text" at bounding box center [492, 34] width 19 height 19
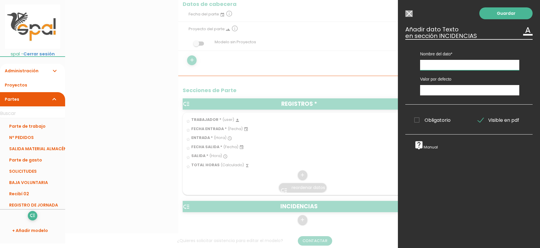
click at [464, 67] on input "text" at bounding box center [469, 65] width 99 height 10
click at [465, 64] on input "text" at bounding box center [469, 65] width 99 height 10
type input "DETALLE DE LA INCIDENCIA"
click at [443, 89] on input "text" at bounding box center [469, 90] width 99 height 10
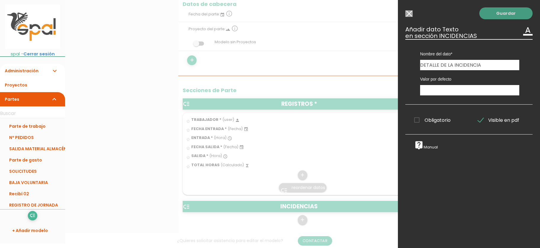
click at [504, 13] on link "Guardar" at bounding box center [506, 13] width 53 height 12
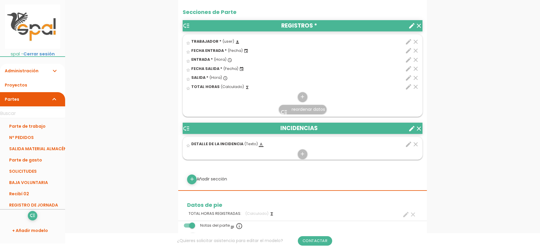
scroll to position [257, 0]
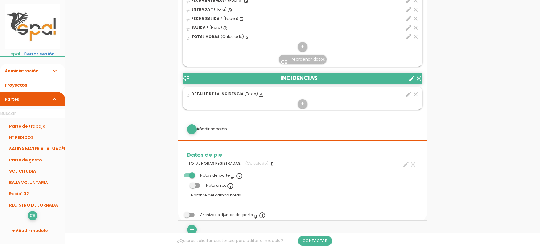
click at [194, 176] on span at bounding box center [189, 175] width 11 height 4
click at [179, 174] on input "checkbox" at bounding box center [179, 174] width 0 height 0
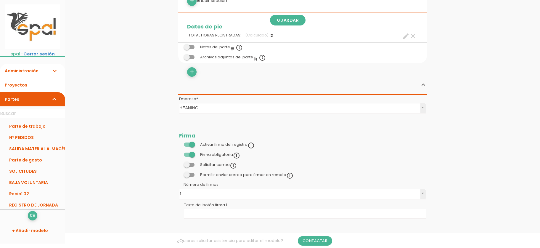
scroll to position [83, 0]
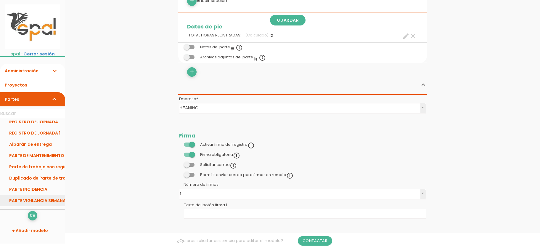
click at [31, 200] on link "PARTE VIGILANCIA SEMANAL" at bounding box center [32, 200] width 65 height 11
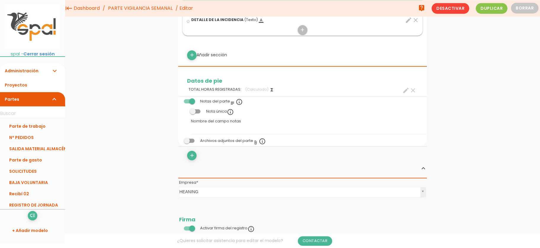
scroll to position [257, 0]
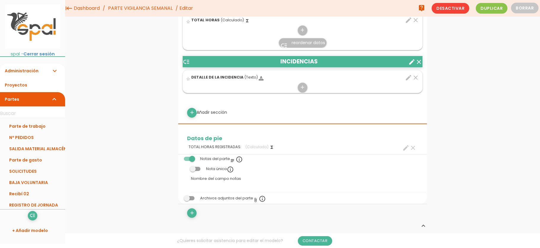
click at [299, 130] on div "Datos de pie" at bounding box center [302, 132] width 249 height 17
click at [192, 160] on span at bounding box center [189, 159] width 11 height 4
click at [179, 157] on input "checkbox" at bounding box center [179, 157] width 0 height 0
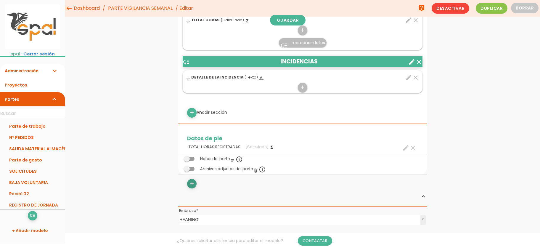
click at [191, 184] on icon "add" at bounding box center [192, 183] width 6 height 9
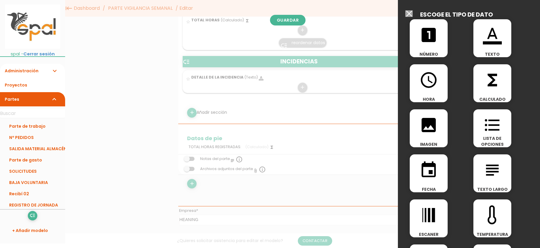
drag, startPoint x: 489, startPoint y: 91, endPoint x: 488, endPoint y: 101, distance: 10.1
click at [489, 91] on div "functions CALCULADO" at bounding box center [493, 83] width 38 height 38
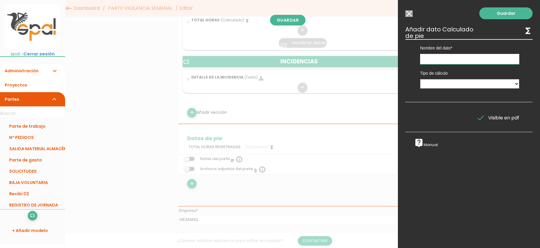
click at [481, 61] on input "text" at bounding box center [469, 59] width 99 height 10
type input "i"
click at [481, 61] on input "text" at bounding box center [469, 59] width 99 height 10
type input "Nº DE INCIDENCIAS"
click at [420, 79] on select "Suma de totales Calculado entre datos" at bounding box center [469, 83] width 99 height 9
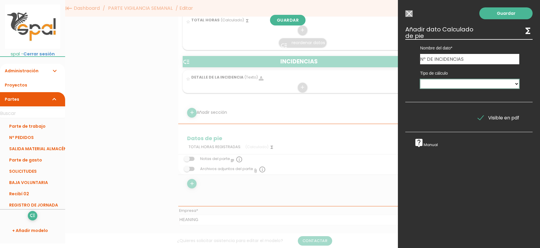
select select "0"
click option "Suma de totales" at bounding box center [0, 0] width 0 height 0
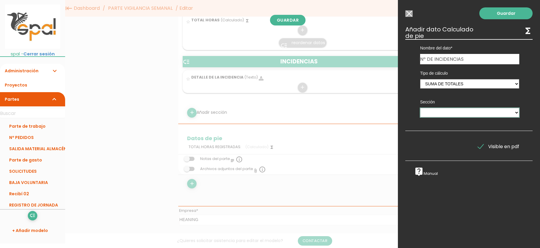
click at [420, 108] on select "REGISTROS INCIDENCIAS" at bounding box center [469, 112] width 99 height 9
select select "48"
click option "INCIDENCIAS" at bounding box center [0, 0] width 0 height 0
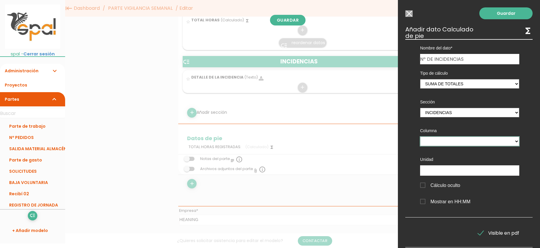
click at [420, 137] on select at bounding box center [469, 141] width 99 height 9
click at [516, 142] on select at bounding box center [469, 141] width 99 height 9
click at [503, 13] on link "Guardar" at bounding box center [506, 13] width 53 height 12
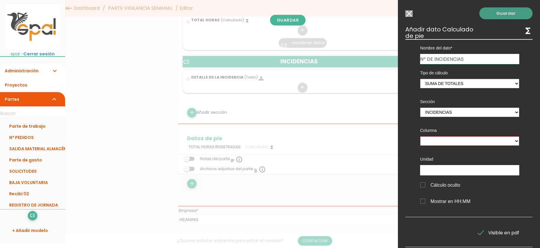
click at [510, 15] on link "Guardar" at bounding box center [506, 13] width 53 height 12
click at [420, 136] on select at bounding box center [469, 140] width 99 height 9
click option at bounding box center [0, 0] width 0 height 0
click at [420, 136] on select at bounding box center [469, 140] width 99 height 9
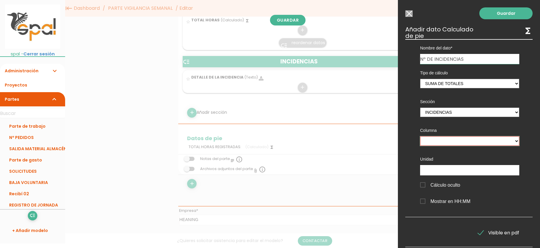
click at [487, 145] on select at bounding box center [469, 140] width 99 height 9
click at [420, 136] on select at bounding box center [469, 140] width 99 height 9
click at [516, 140] on select at bounding box center [469, 140] width 99 height 9
click at [420, 136] on select at bounding box center [469, 140] width 99 height 9
click at [480, 143] on select at bounding box center [469, 140] width 99 height 9
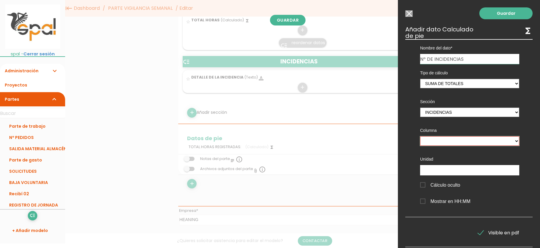
click at [420, 136] on select at bounding box center [469, 140] width 99 height 9
click at [480, 143] on select at bounding box center [469, 140] width 99 height 9
click at [420, 136] on select at bounding box center [469, 140] width 99 height 9
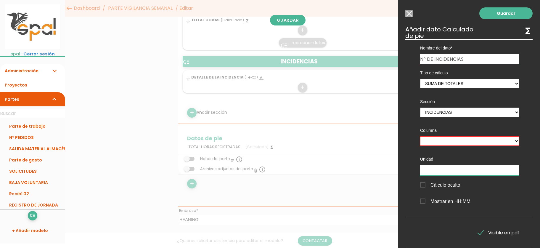
click at [490, 175] on input "text" at bounding box center [469, 170] width 99 height 10
click at [489, 172] on input "text" at bounding box center [469, 170] width 99 height 10
click at [420, 136] on select at bounding box center [469, 140] width 99 height 9
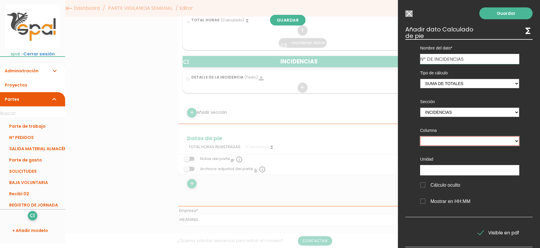
click at [514, 143] on select at bounding box center [469, 140] width 99 height 9
click at [497, 9] on link "Guardar" at bounding box center [506, 13] width 53 height 12
drag, startPoint x: 498, startPoint y: 10, endPoint x: 460, endPoint y: 11, distance: 38.2
click at [498, 9] on link "Guardar" at bounding box center [506, 13] width 53 height 12
click at [410, 12] on input "Seleccionar todos los usuarios" at bounding box center [409, 13] width 7 height 7
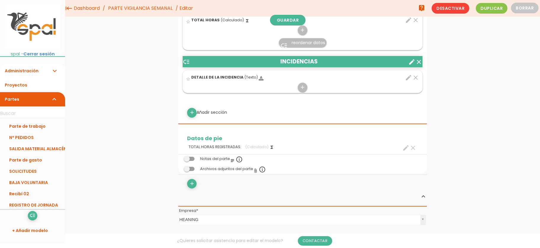
click at [410, 77] on icon "edit" at bounding box center [408, 77] width 7 height 7
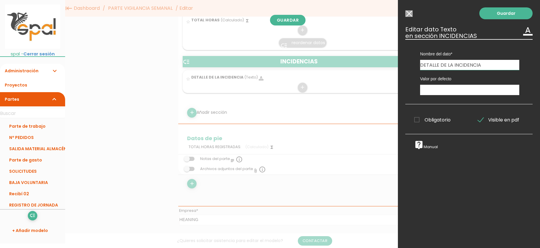
click at [408, 14] on input "Seleccionar todos los usuarios" at bounding box center [409, 13] width 7 height 7
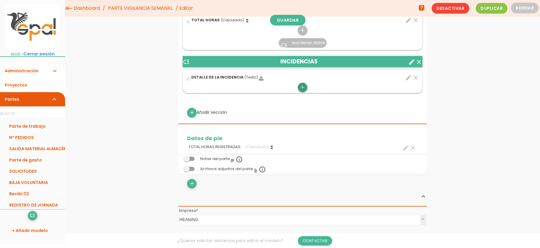
click at [303, 89] on icon "add" at bounding box center [303, 87] width 6 height 9
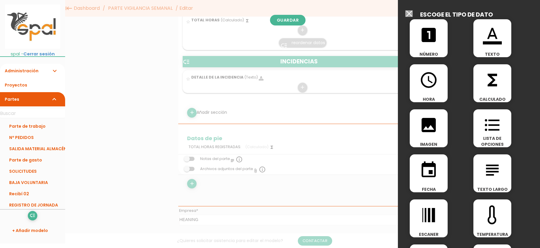
click at [436, 45] on div "looks_one NÚMERO" at bounding box center [429, 38] width 38 height 38
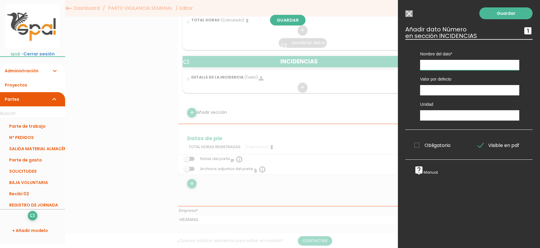
click at [450, 63] on input "text" at bounding box center [469, 65] width 99 height 10
click at [466, 62] on input "text" at bounding box center [469, 65] width 99 height 10
type input "Nº INCIDENCIA"
click at [505, 16] on link "Guardar" at bounding box center [506, 13] width 53 height 12
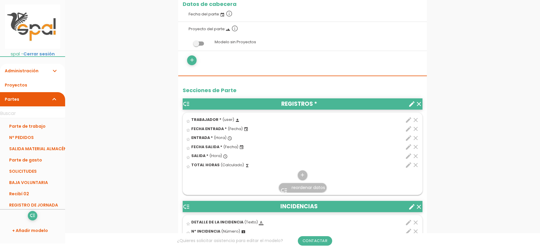
scroll to position [257, 0]
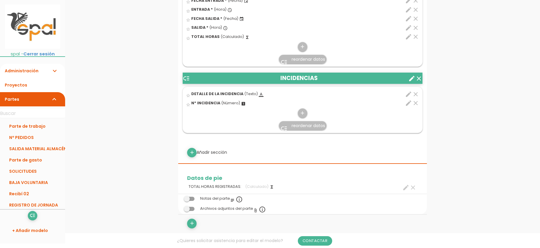
click at [236, 94] on span "DETALLE DE LA INCIDENCIA" at bounding box center [217, 93] width 52 height 5
click at [0, 0] on input "star_border" at bounding box center [0, 0] width 0 height 0
click at [302, 113] on icon "add" at bounding box center [303, 112] width 6 height 9
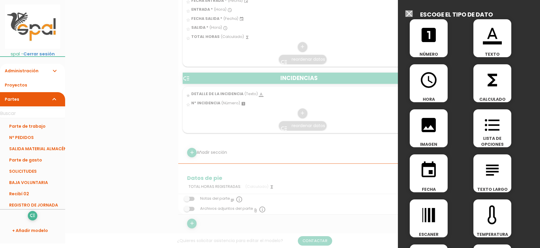
click at [435, 97] on span "HORA" at bounding box center [429, 99] width 38 height 6
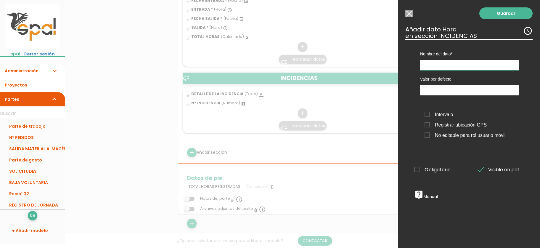
click at [449, 67] on input "text" at bounding box center [469, 65] width 99 height 10
click at [478, 97] on div "Valor por defecto Intervalo Registrar ubicación GPS No editable para rol usuari…" at bounding box center [470, 107] width 117 height 75
click at [455, 69] on input "text" at bounding box center [469, 65] width 99 height 10
type input "HORA DE LA INCIDENCIA"
click at [428, 126] on span "Registrar ubicación GPS" at bounding box center [456, 124] width 62 height 7
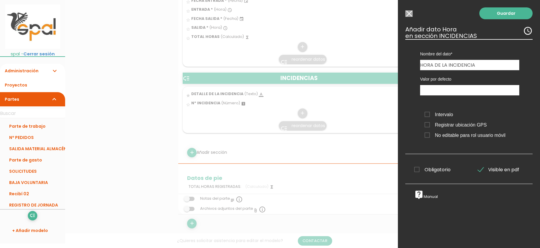
click at [0, 0] on input "Registrar ubicación GPS" at bounding box center [0, 0] width 0 height 0
click at [515, 9] on link "Guardar" at bounding box center [506, 13] width 53 height 12
click at [512, 17] on link "Guardar" at bounding box center [506, 13] width 53 height 12
type input "20:02"
click at [458, 94] on input "20:02" at bounding box center [469, 90] width 99 height 10
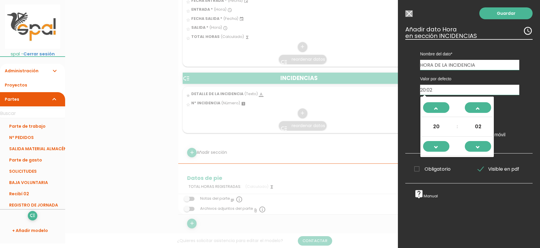
drag, startPoint x: 442, startPoint y: 91, endPoint x: 410, endPoint y: 87, distance: 32.8
click at [420, 87] on input "20:02" at bounding box center [469, 90] width 99 height 10
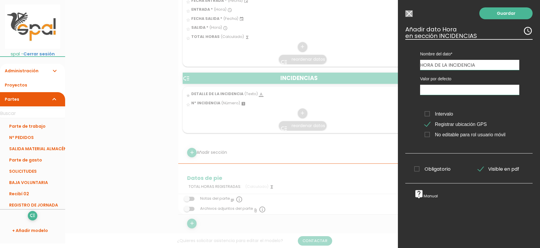
click at [406, 88] on div "Guardar ESCOGE EL TIPO DE DATO looks_one NÚMERO format_color_text TEXTO access_…" at bounding box center [469, 124] width 142 height 248
click at [427, 113] on span "Intervalo" at bounding box center [439, 113] width 28 height 7
click at [0, 0] on input "Intervalo" at bounding box center [0, 0] width 0 height 0
click at [503, 14] on link "Guardar" at bounding box center [506, 13] width 53 height 12
type input "20:02"
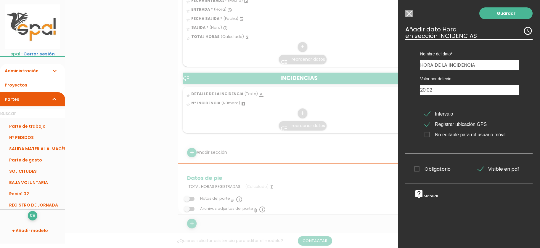
click at [472, 88] on input "20:02" at bounding box center [469, 90] width 99 height 10
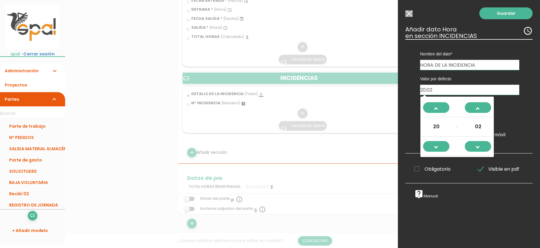
drag, startPoint x: 439, startPoint y: 89, endPoint x: 400, endPoint y: 92, distance: 38.6
click at [420, 91] on input "20:02" at bounding box center [469, 90] width 99 height 10
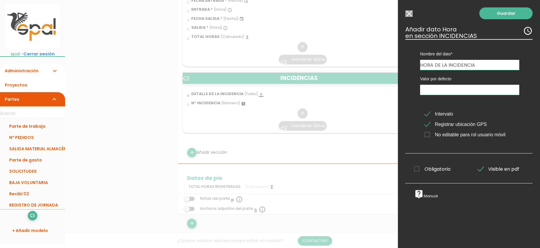
click at [402, 81] on div "Guardar ESCOGE EL TIPO DE DATO looks_one NÚMERO format_color_text TEXTO access_…" at bounding box center [469, 124] width 142 height 248
click at [496, 18] on link "Guardar" at bounding box center [506, 13] width 53 height 12
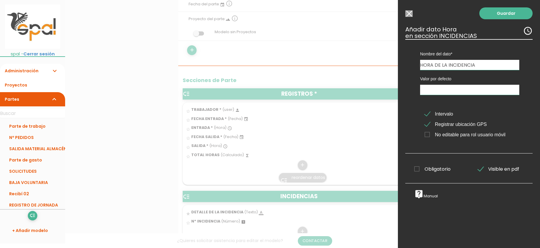
scroll to position [138, 0]
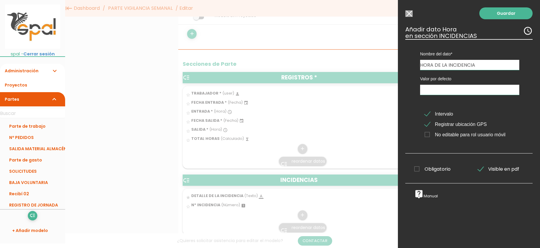
click at [481, 66] on input "HORA DE LA INCIDENCIA" at bounding box center [469, 65] width 99 height 10
click at [410, 14] on input "Seleccionar todos los usuarios" at bounding box center [409, 13] width 7 height 7
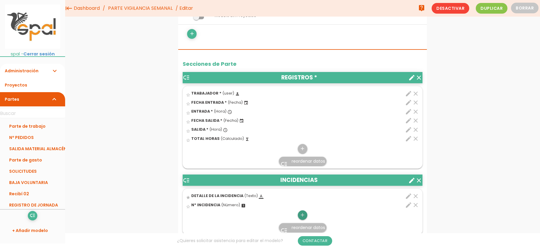
click at [300, 216] on icon "add" at bounding box center [303, 214] width 6 height 9
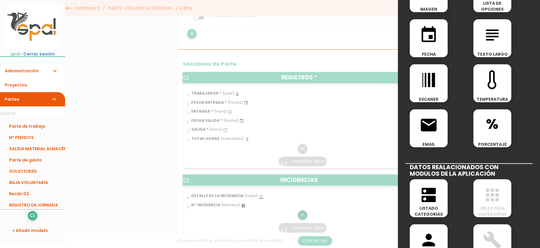
scroll to position [0, 0]
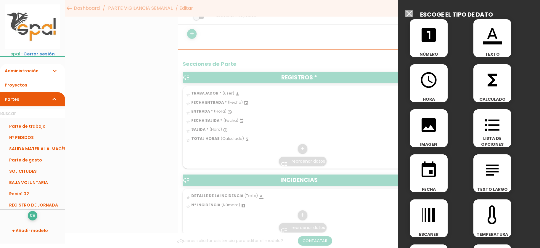
click at [433, 89] on icon "access_time" at bounding box center [429, 80] width 19 height 19
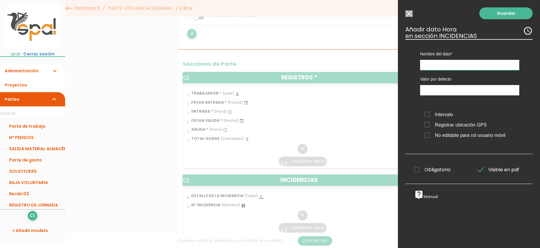
click at [445, 69] on input "text" at bounding box center [469, 65] width 99 height 10
click at [500, 15] on link "Guardar" at bounding box center [506, 13] width 53 height 12
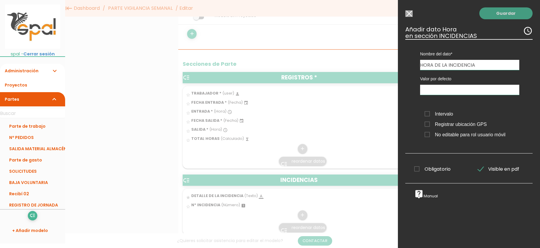
click at [502, 15] on link "Guardar" at bounding box center [506, 13] width 53 height 12
click at [425, 115] on span "Intervalo" at bounding box center [439, 113] width 28 height 7
click at [0, 0] on input "Intervalo" at bounding box center [0, 0] width 0 height 0
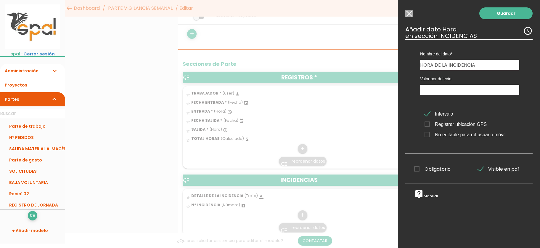
click at [428, 124] on span "Registrar ubicación GPS" at bounding box center [456, 124] width 62 height 7
click at [0, 0] on input "Registrar ubicación GPS" at bounding box center [0, 0] width 0 height 0
click at [419, 171] on span "Obligatorio" at bounding box center [433, 168] width 36 height 7
click at [0, 0] on input "Obligatorio" at bounding box center [0, 0] width 0 height 0
click at [504, 12] on link "Guardar" at bounding box center [506, 13] width 53 height 12
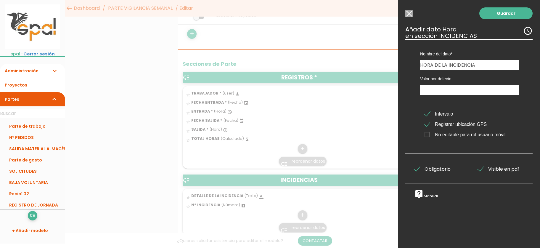
click at [417, 171] on span "Obligatorio" at bounding box center [433, 168] width 36 height 7
click at [0, 0] on input "Obligatorio" at bounding box center [0, 0] width 0 height 0
click at [429, 198] on link "live_help Manual" at bounding box center [427, 195] width 24 height 5
click at [431, 115] on span "Intervalo" at bounding box center [439, 113] width 28 height 7
click at [0, 0] on input "Intervalo" at bounding box center [0, 0] width 0 height 0
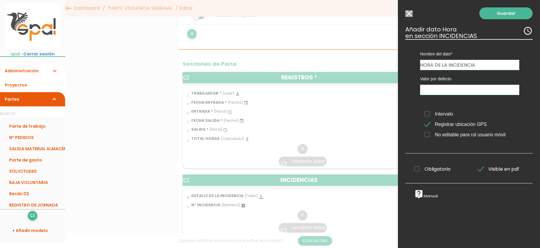
click at [431, 115] on span "Intervalo" at bounding box center [439, 113] width 28 height 7
click at [0, 0] on input "Intervalo" at bounding box center [0, 0] width 0 height 0
click at [428, 110] on div "Intervalo Registrar ubicación GPS No editable para rol usuario móvil" at bounding box center [470, 122] width 108 height 37
click at [426, 113] on span "Intervalo" at bounding box center [439, 113] width 28 height 7
click at [0, 0] on input "Intervalo" at bounding box center [0, 0] width 0 height 0
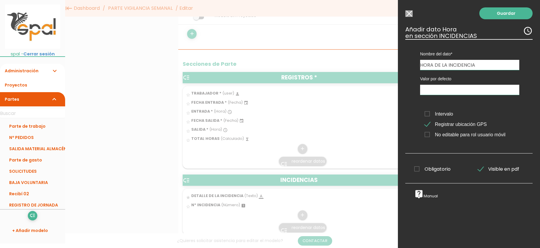
click at [427, 116] on span "Intervalo" at bounding box center [439, 113] width 28 height 7
click at [0, 0] on input "Intervalo" at bounding box center [0, 0] width 0 height 0
click at [489, 68] on input "HORA DE LA INCIDENCIA" at bounding box center [469, 65] width 99 height 10
drag, startPoint x: 488, startPoint y: 67, endPoint x: 403, endPoint y: 68, distance: 85.0
click at [420, 68] on input "HORA DE LA INCIDENCIA" at bounding box center [469, 65] width 99 height 10
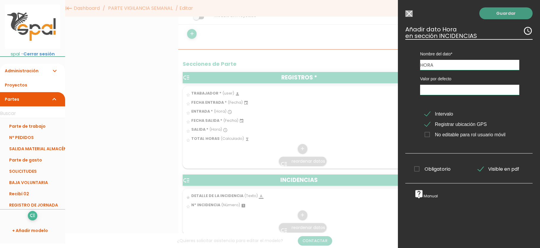
type input "HORA"
click at [491, 13] on link "Guardar" at bounding box center [506, 13] width 53 height 12
drag, startPoint x: 491, startPoint y: 13, endPoint x: 489, endPoint y: 23, distance: 9.6
click at [492, 13] on link "Guardar" at bounding box center [506, 13] width 53 height 12
drag, startPoint x: 455, startPoint y: 63, endPoint x: 394, endPoint y: 73, distance: 61.3
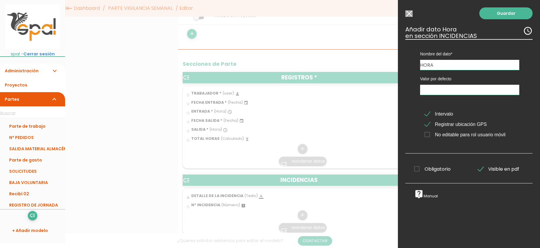
click at [420, 70] on input "HORA" at bounding box center [469, 65] width 99 height 10
type input "H"
type input "HORA DE LA INCDENCIA 1"
click at [458, 89] on input "20:05" at bounding box center [469, 90] width 99 height 10
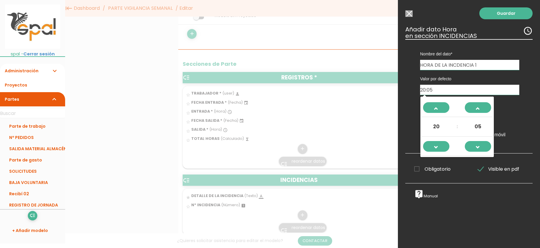
click at [458, 89] on input "20:05" at bounding box center [469, 90] width 99 height 10
click at [441, 93] on input "20:05" at bounding box center [469, 90] width 99 height 10
drag, startPoint x: 441, startPoint y: 93, endPoint x: 416, endPoint y: 94, distance: 25.8
click at [420, 94] on input "20:05" at bounding box center [469, 90] width 99 height 10
type input "00:00"
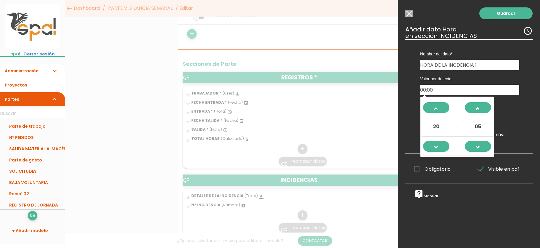
click at [399, 98] on div "Guardar ESCOGE EL TIPO DE DATO looks_one NÚMERO format_color_text TEXTO access_…" at bounding box center [469, 124] width 142 height 248
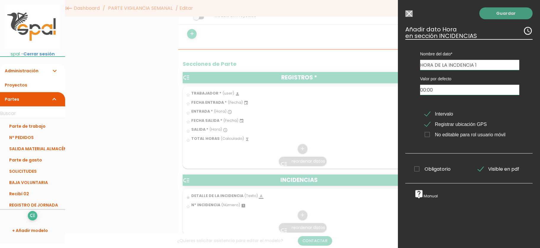
click at [497, 11] on link "Guardar" at bounding box center [506, 13] width 53 height 12
drag, startPoint x: 483, startPoint y: 208, endPoint x: 481, endPoint y: 157, distance: 51.0
click at [483, 208] on div "Guardar ESCOGE EL TIPO DE DATO looks_one NÚMERO format_color_text TEXTO access_…" at bounding box center [469, 124] width 142 height 248
click at [498, 16] on link "Guardar" at bounding box center [506, 13] width 53 height 12
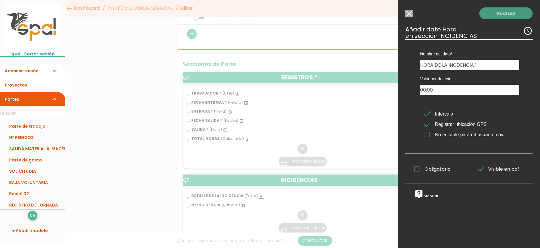
click at [498, 16] on link "Guardar" at bounding box center [506, 13] width 53 height 12
click at [410, 15] on input "Seleccionar todos los usuarios" at bounding box center [409, 13] width 7 height 7
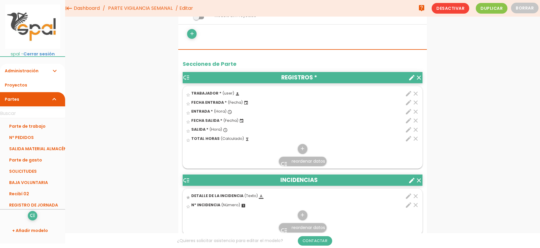
scroll to position [266, 0]
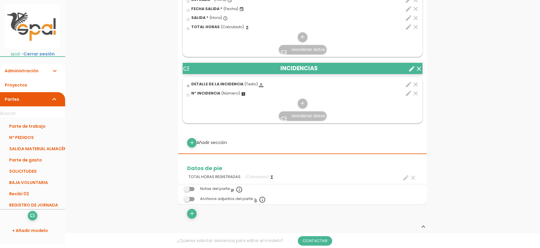
click at [418, 93] on icon "clear" at bounding box center [415, 93] width 7 height 7
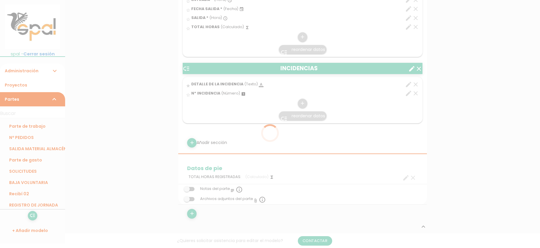
scroll to position [0, 0]
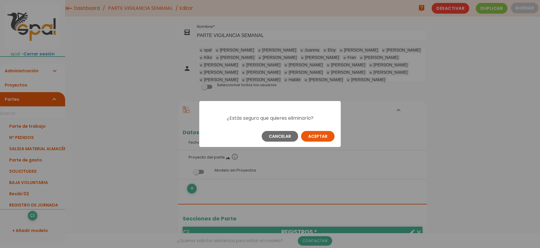
click at [318, 138] on button "Aceptar" at bounding box center [317, 136] width 33 height 11
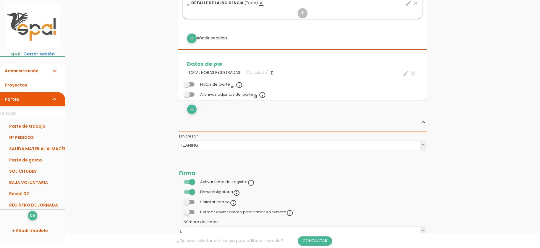
scroll to position [385, 0]
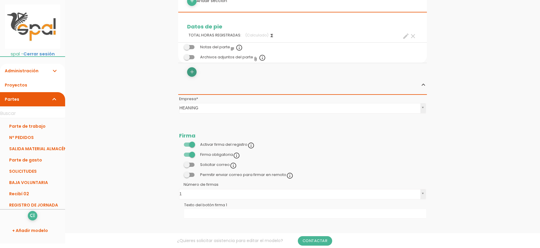
click at [193, 73] on icon "add" at bounding box center [192, 71] width 6 height 9
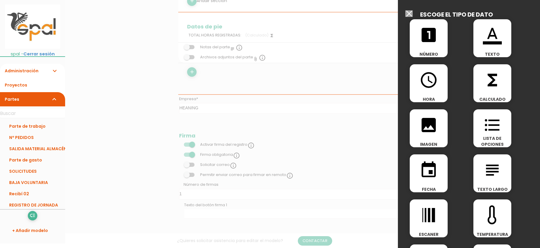
click at [496, 99] on span "CALCULADO" at bounding box center [493, 99] width 38 height 6
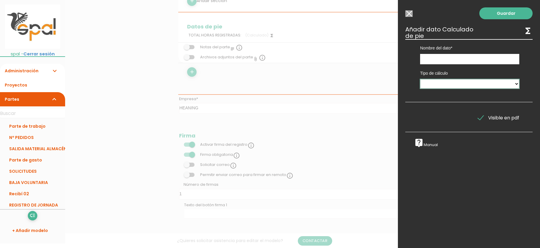
click at [420, 79] on select "Suma de totales Calculado entre datos" at bounding box center [469, 83] width 99 height 9
select select "0"
click option "Suma de totales" at bounding box center [0, 0] width 0 height 0
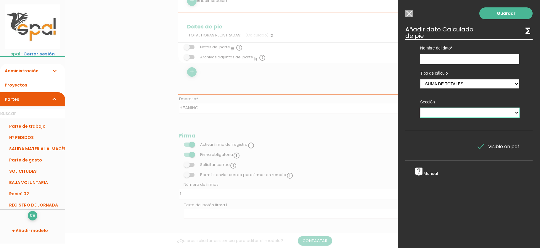
click at [420, 108] on select "REGISTROS INCIDENCIAS" at bounding box center [469, 112] width 99 height 9
select select "48"
click option "INCIDENCIAS" at bounding box center [0, 0] width 0 height 0
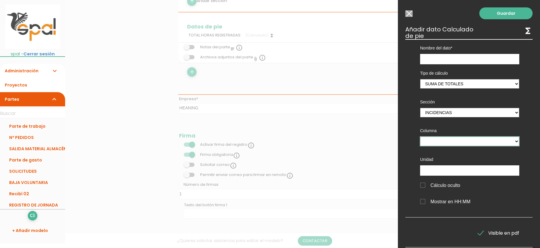
click at [420, 137] on select at bounding box center [469, 141] width 99 height 9
click option at bounding box center [0, 0] width 0 height 0
click at [420, 137] on select at bounding box center [469, 141] width 99 height 9
click at [490, 140] on select at bounding box center [469, 141] width 99 height 9
click at [448, 169] on input "text" at bounding box center [469, 170] width 99 height 10
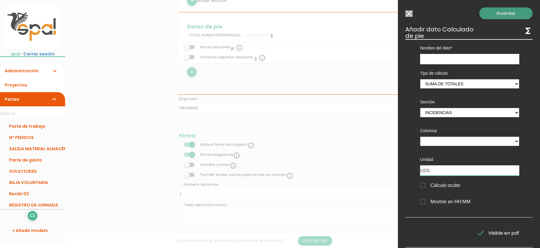
type input "UDS."
click at [507, 15] on link "Guardar" at bounding box center [506, 13] width 53 height 12
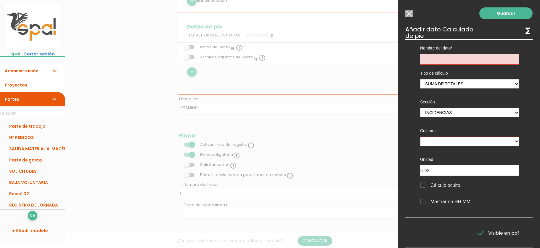
click at [484, 57] on input "text" at bounding box center [469, 59] width 99 height 10
type input "INCIDENCIAS REGISTRADAS"
click at [497, 12] on link "Guardar" at bounding box center [506, 13] width 53 height 12
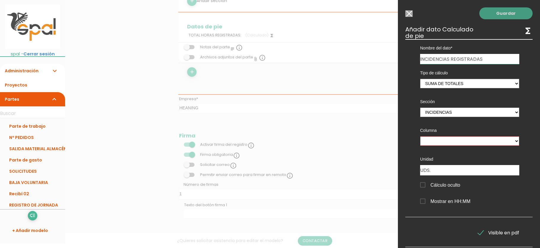
click at [497, 12] on link "Guardar" at bounding box center [506, 13] width 53 height 12
click at [420, 136] on select at bounding box center [469, 140] width 99 height 9
click option at bounding box center [0, 0] width 0 height 0
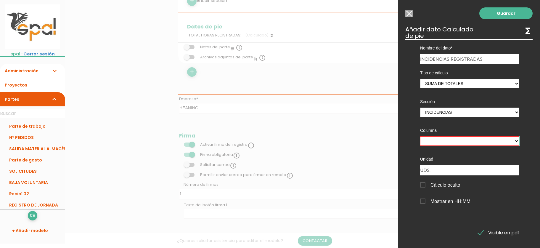
click at [420, 136] on select at bounding box center [469, 140] width 99 height 9
click option at bounding box center [0, 0] width 0 height 0
click at [466, 150] on div "Columna" at bounding box center [470, 135] width 108 height 29
drag, startPoint x: 410, startPoint y: 12, endPoint x: 362, endPoint y: 68, distance: 73.6
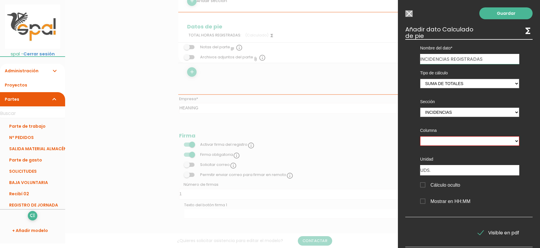
click at [410, 12] on input "Seleccionar todos los usuarios" at bounding box center [409, 13] width 7 height 7
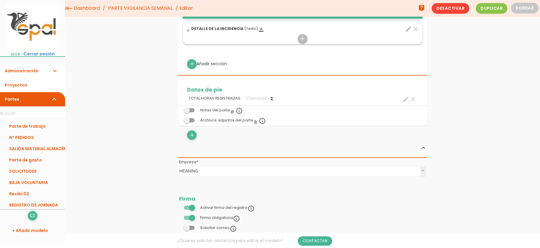
scroll to position [257, 0]
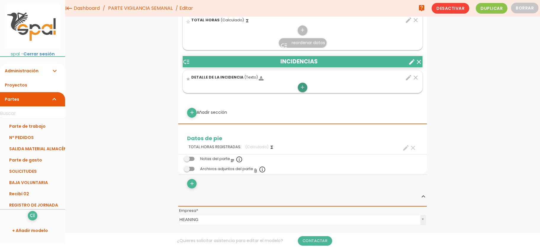
click at [306, 87] on link "add" at bounding box center [302, 87] width 9 height 9
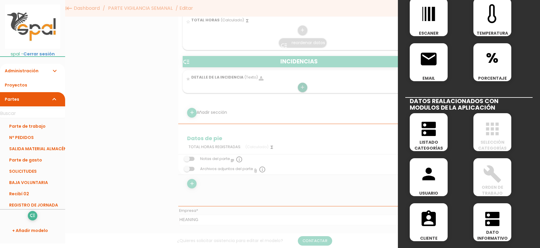
scroll to position [270, 0]
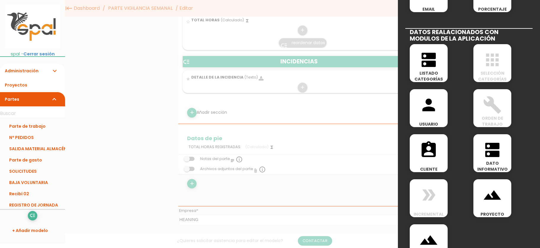
click at [503, 155] on span "dns" at bounding box center [493, 146] width 38 height 25
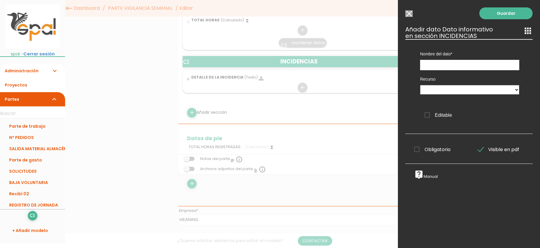
scroll to position [0, 0]
click at [420, 85] on select at bounding box center [469, 89] width 99 height 9
click at [514, 92] on select at bounding box center [469, 89] width 99 height 9
click at [408, 12] on input "Seleccionar todos los usuarios" at bounding box center [409, 13] width 7 height 7
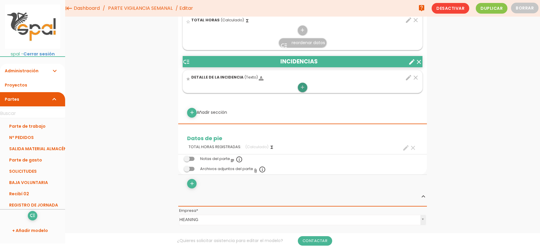
click at [301, 89] on icon "add" at bounding box center [303, 87] width 6 height 9
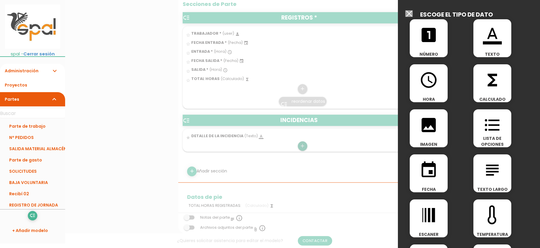
scroll to position [257, 0]
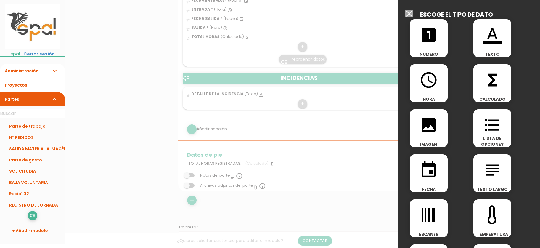
click at [124, 128] on div at bounding box center [270, 93] width 540 height 310
click at [409, 14] on input "Seleccionar todos los usuarios" at bounding box center [409, 13] width 7 height 7
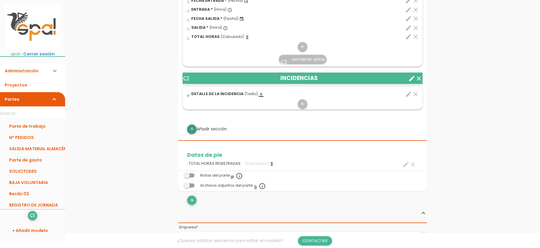
click at [191, 130] on icon "add" at bounding box center [192, 128] width 6 height 9
select select
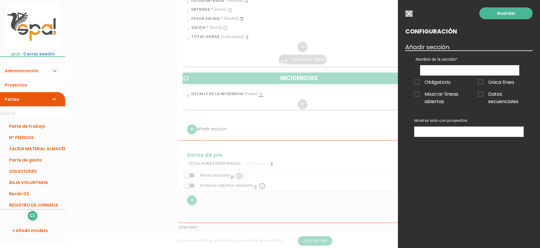
click at [412, 12] on input "button" at bounding box center [409, 13] width 7 height 7
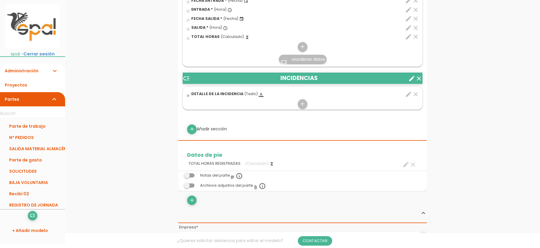
click at [410, 78] on icon "create" at bounding box center [412, 78] width 7 height 7
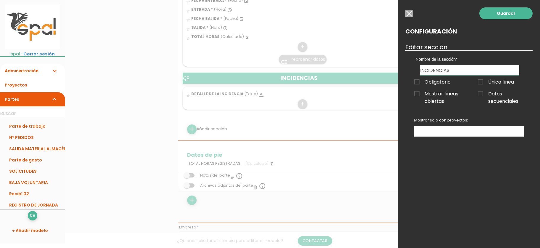
click at [480, 93] on span "Datos secuenciales" at bounding box center [501, 93] width 46 height 7
click at [0, 0] on input "Datos secuenciales" at bounding box center [0, 0] width 0 height 0
click at [508, 14] on link "Guardar" at bounding box center [506, 13] width 53 height 12
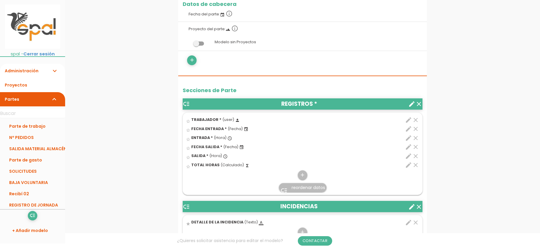
scroll to position [257, 0]
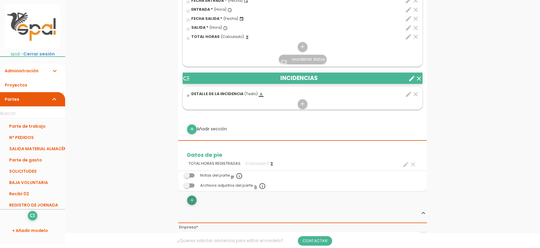
click at [194, 200] on icon "add" at bounding box center [192, 200] width 6 height 9
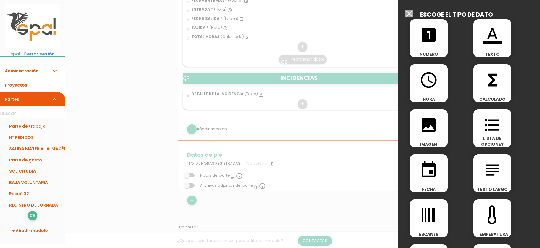
click at [491, 91] on div "functions CALCULADO" at bounding box center [493, 83] width 38 height 38
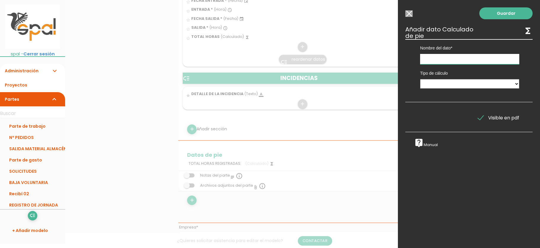
click at [489, 57] on input "text" at bounding box center [469, 59] width 99 height 10
type input "INCIDENCIAS REGISTRADAS"
click at [420, 79] on select "Suma de totales Calculado entre datos" at bounding box center [469, 83] width 99 height 9
select select "0"
click option "Suma de totales" at bounding box center [0, 0] width 0 height 0
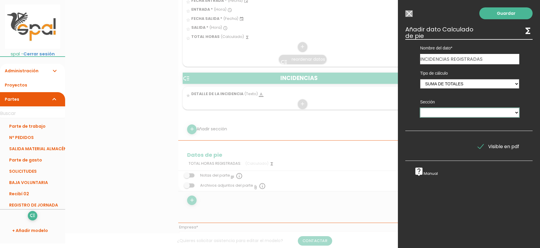
click at [420, 108] on select "REGISTROS INCIDENCIAS" at bounding box center [469, 112] width 99 height 9
select select "48"
click option "INCIDENCIAS" at bounding box center [0, 0] width 0 height 0
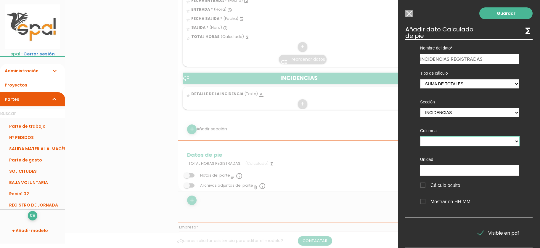
click at [420, 137] on select at bounding box center [469, 141] width 99 height 9
click at [516, 142] on select at bounding box center [469, 141] width 99 height 9
click at [420, 137] on select at bounding box center [469, 141] width 99 height 9
click at [517, 141] on select at bounding box center [469, 141] width 99 height 9
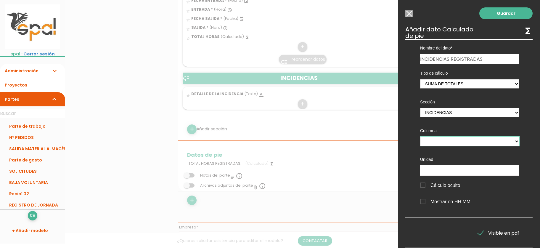
click at [420, 137] on select at bounding box center [469, 141] width 99 height 9
click at [517, 141] on select at bounding box center [469, 141] width 99 height 9
click at [506, 15] on link "Guardar" at bounding box center [506, 13] width 53 height 12
click at [406, 13] on input "Seleccionar todos los usuarios" at bounding box center [409, 13] width 7 height 7
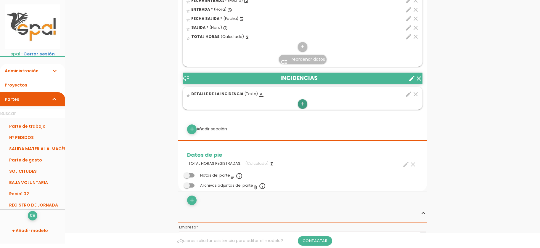
click at [304, 104] on icon "add" at bounding box center [303, 103] width 6 height 9
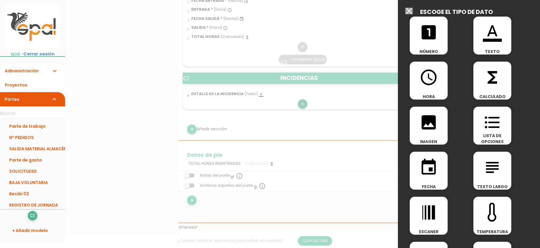
scroll to position [0, 0]
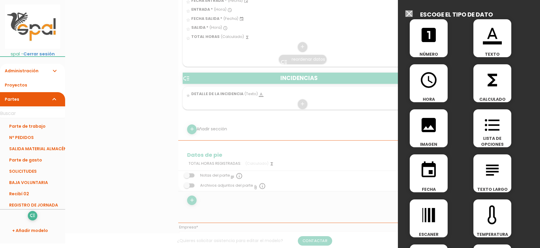
click at [433, 89] on icon "access_time" at bounding box center [429, 80] width 19 height 19
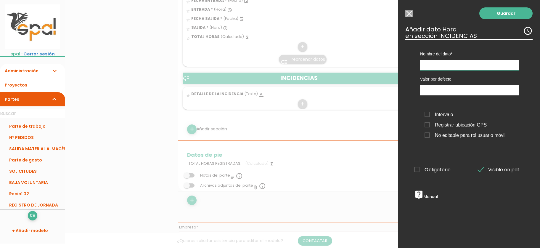
click at [470, 67] on input "text" at bounding box center [469, 65] width 99 height 10
type input "HORA INCIDENCIA"
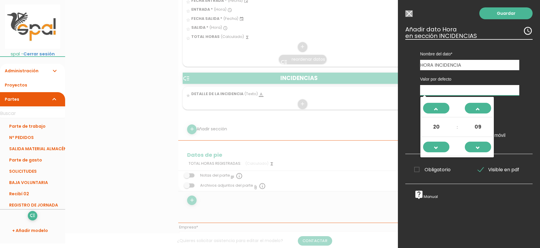
type input "20:09"
click at [458, 92] on input "20:09" at bounding box center [469, 90] width 99 height 10
drag, startPoint x: 454, startPoint y: 92, endPoint x: 382, endPoint y: 96, distance: 72.7
click at [420, 95] on input "20:09" at bounding box center [469, 90] width 99 height 10
click at [415, 107] on div "Valor por defecto Intervalo Registrar ubicación GPS No editable para rol usuari…" at bounding box center [470, 107] width 117 height 75
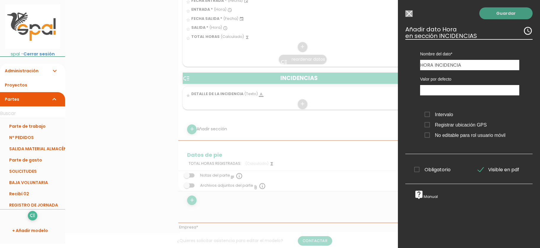
click at [512, 16] on link "Guardar" at bounding box center [506, 13] width 53 height 12
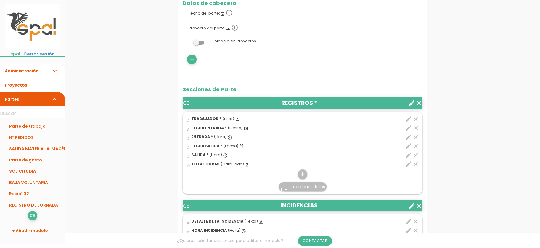
scroll to position [257, 0]
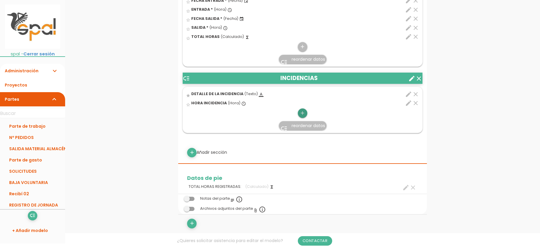
click at [304, 114] on icon "add" at bounding box center [303, 112] width 6 height 9
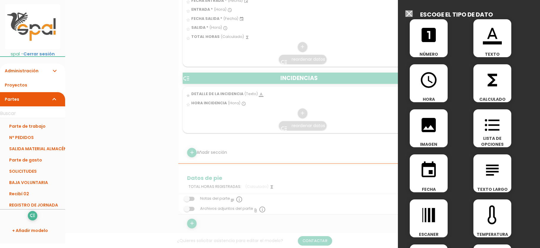
click at [501, 177] on icon "subject" at bounding box center [492, 170] width 19 height 19
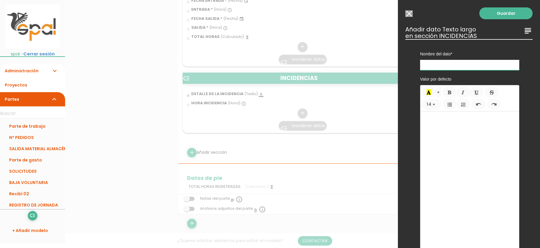
click at [452, 67] on input "text" at bounding box center [469, 65] width 99 height 10
type input "DETALLE DE LA INCIDENCIA"
click at [502, 14] on link "Guardar" at bounding box center [506, 13] width 53 height 12
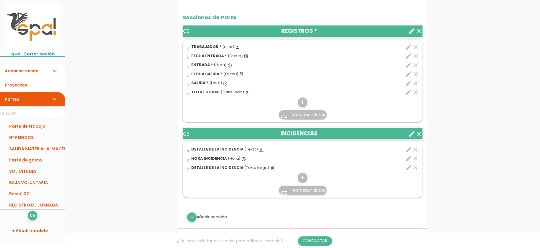
scroll to position [257, 0]
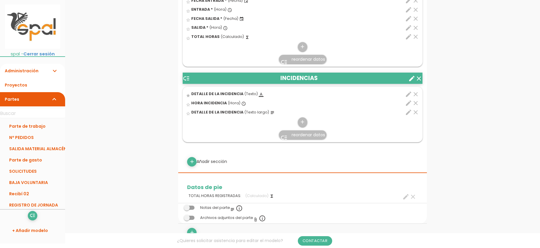
click at [415, 95] on icon "clear" at bounding box center [415, 94] width 7 height 7
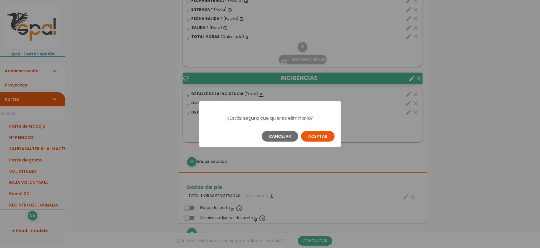
scroll to position [0, 0]
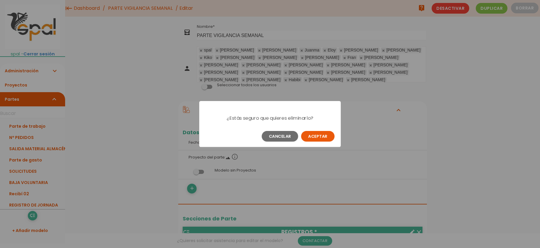
click at [310, 137] on button "Aceptar" at bounding box center [317, 136] width 33 height 11
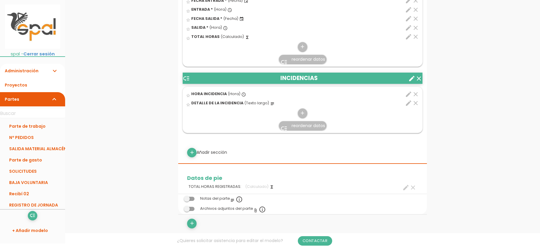
scroll to position [385, 0]
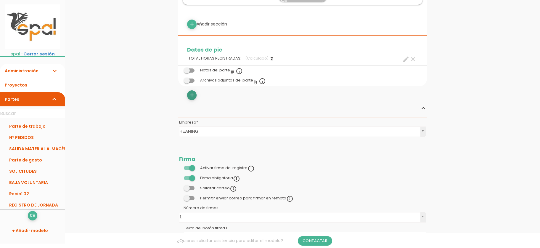
click at [194, 95] on icon "add" at bounding box center [192, 94] width 6 height 9
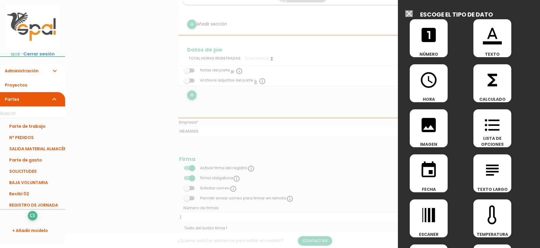
click at [499, 94] on div "functions CALCULADO" at bounding box center [493, 83] width 38 height 38
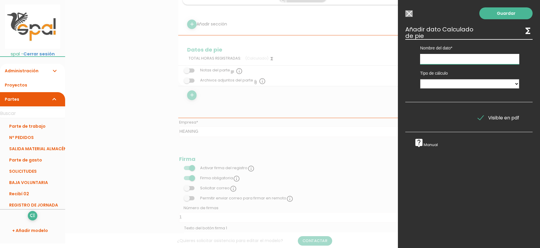
click at [442, 62] on input "text" at bounding box center [469, 59] width 99 height 10
type input "INCIDENCIAS REGISTRADAS"
click at [516, 12] on link "Guardar" at bounding box center [506, 13] width 53 height 12
click at [420, 79] on select "Suma de totales Calculado entre datos" at bounding box center [469, 83] width 99 height 9
select select "0"
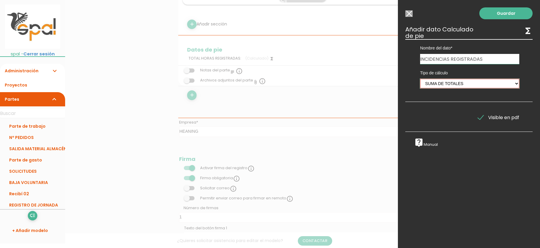
click option "Suma de totales" at bounding box center [0, 0] width 0 height 0
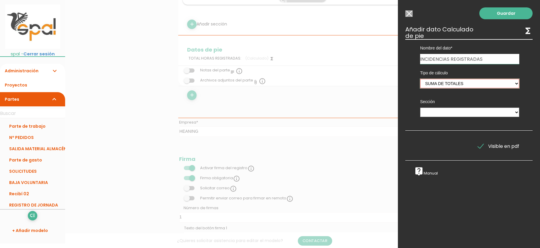
click at [420, 79] on select "Suma de totales Calculado entre datos" at bounding box center [469, 83] width 99 height 9
click option "Suma de totales" at bounding box center [0, 0] width 0 height 0
click at [420, 108] on select "REGISTROS INCIDENCIAS" at bounding box center [469, 112] width 99 height 9
select select "48"
click option "INCIDENCIAS" at bounding box center [0, 0] width 0 height 0
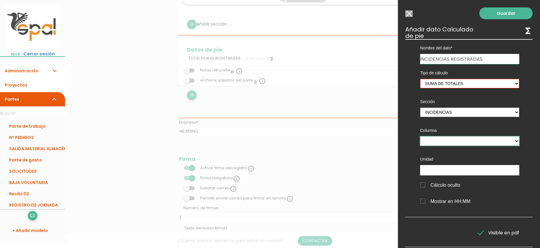
click at [420, 136] on select "HORA INCIDENCIA" at bounding box center [469, 140] width 99 height 9
click at [517, 141] on select "HORA INCIDENCIA" at bounding box center [469, 140] width 99 height 9
click at [420, 136] on select "HORA INCIDENCIA" at bounding box center [469, 140] width 99 height 9
select select "48_pos2"
click option "HORA INCIDENCIA" at bounding box center [0, 0] width 0 height 0
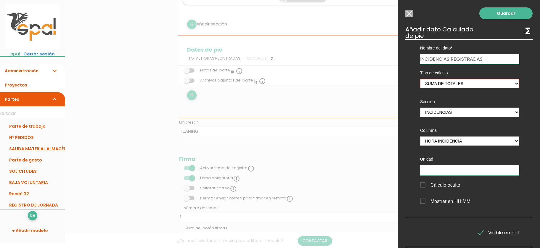
click at [486, 171] on input "text" at bounding box center [469, 170] width 99 height 10
click at [497, 13] on link "Guardar" at bounding box center [506, 13] width 53 height 12
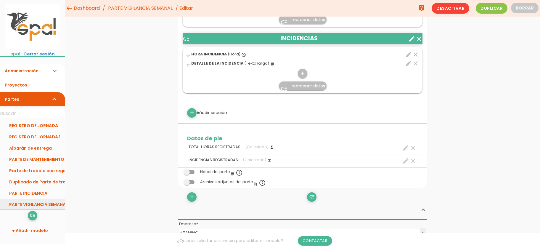
scroll to position [83, 0]
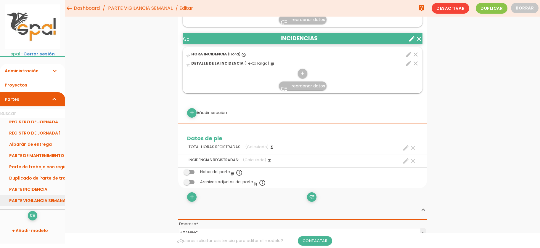
click at [31, 204] on link "PARTE VIGILANCIA SEMANAL" at bounding box center [32, 200] width 65 height 11
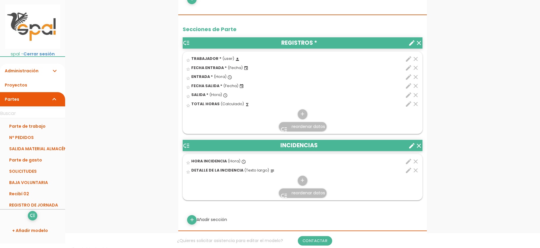
scroll to position [257, 0]
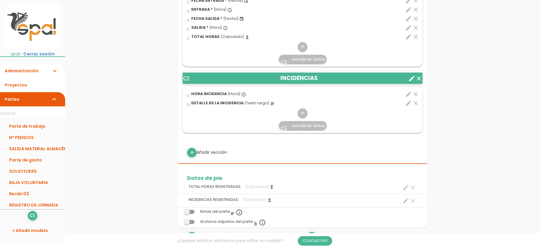
click at [407, 200] on icon "create" at bounding box center [406, 200] width 7 height 7
select select "48"
select select "INCIDENCIAS_pos2"
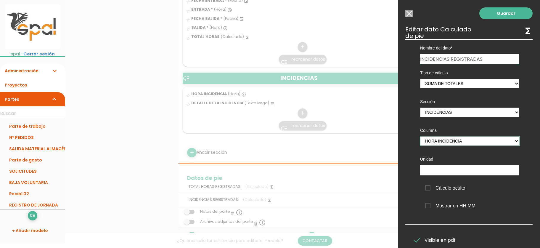
click at [420, 136] on select "HORA INCIDENCIA" at bounding box center [469, 140] width 99 height 9
click at [516, 141] on select "HORA INCIDENCIA" at bounding box center [469, 140] width 99 height 9
click option at bounding box center [0, 0] width 0 height 0
click at [521, 9] on link "Guardar" at bounding box center [506, 13] width 53 height 12
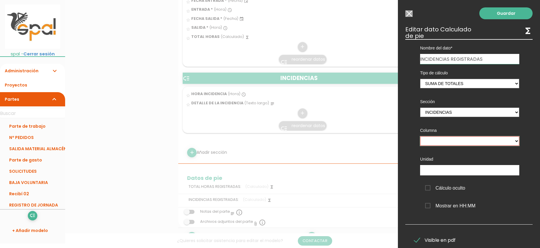
click at [420, 136] on select "HORA INCIDENCIA" at bounding box center [469, 140] width 99 height 9
click at [518, 142] on select "HORA INCIDENCIA" at bounding box center [469, 140] width 99 height 9
click at [420, 136] on select "HORA INCIDENCIA" at bounding box center [469, 140] width 99 height 9
select select "INCIDENCIAS_pos2"
click option "HORA INCIDENCIA" at bounding box center [0, 0] width 0 height 0
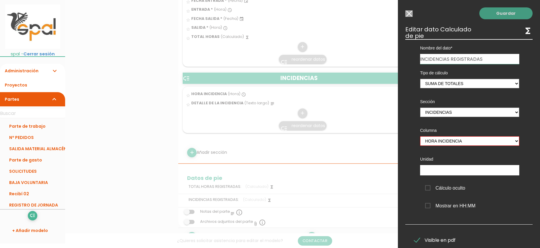
click at [511, 13] on link "Guardar" at bounding box center [506, 13] width 53 height 12
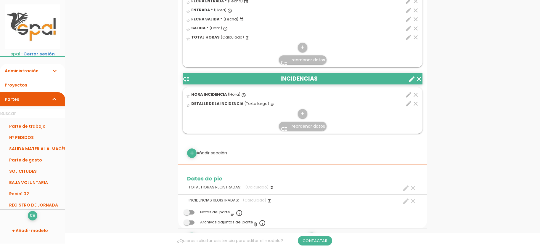
scroll to position [257, 0]
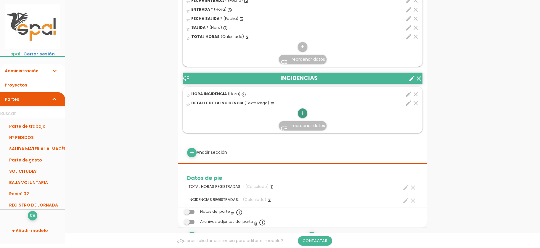
click at [303, 114] on icon "add" at bounding box center [303, 112] width 6 height 9
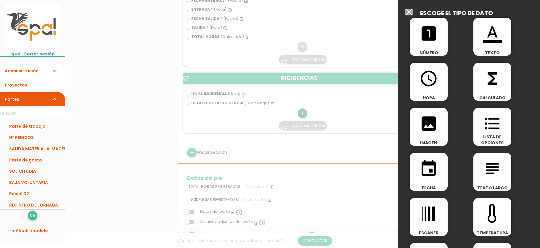
scroll to position [0, 0]
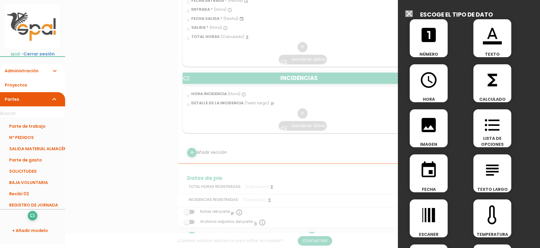
click at [431, 47] on div "looks_one NÚMERO" at bounding box center [429, 38] width 38 height 38
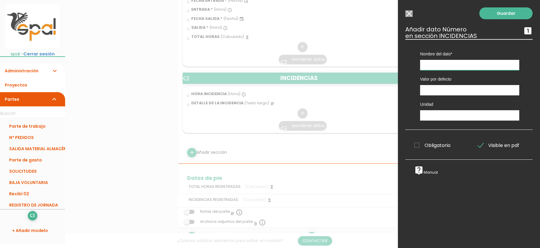
click at [491, 64] on input "text" at bounding box center [469, 65] width 99 height 10
type input "REGITRO INCIDENCIA"
click at [479, 89] on input "number" at bounding box center [469, 90] width 99 height 10
type input "1"
click at [503, 13] on link "Guardar" at bounding box center [506, 13] width 53 height 12
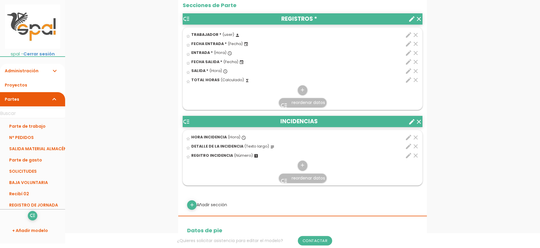
scroll to position [257, 0]
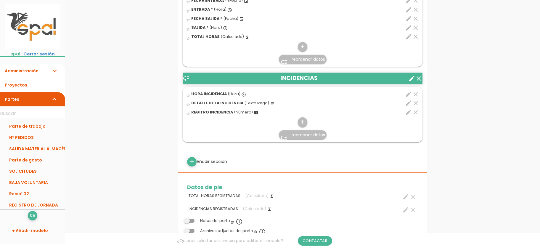
click at [230, 112] on span "REGITRO INCIDENCIA" at bounding box center [212, 112] width 42 height 5
click at [297, 135] on span "reordenar datos" at bounding box center [308, 135] width 33 height 6
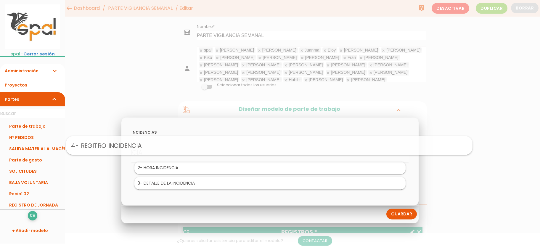
drag, startPoint x: 174, startPoint y: 183, endPoint x: 173, endPoint y: 145, distance: 37.9
click at [173, 145] on body "menu keyboard_tab Dashboard PARTE VIGILANCIA SEMANAL Editar" at bounding box center [270, 124] width 540 height 248
click at [402, 214] on link "Guardar" at bounding box center [402, 214] width 31 height 11
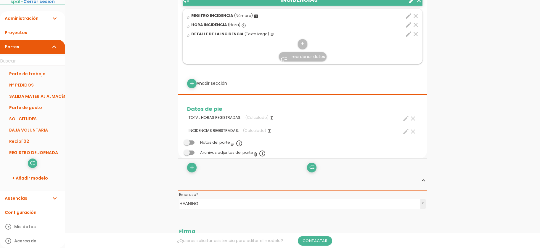
scroll to position [385, 0]
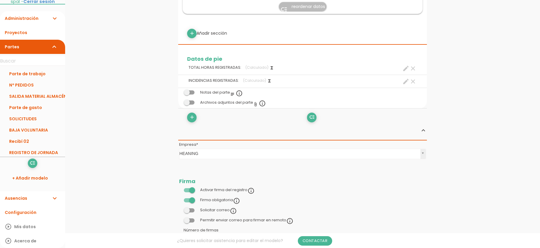
click at [408, 80] on icon "create" at bounding box center [406, 81] width 7 height 7
select select "48"
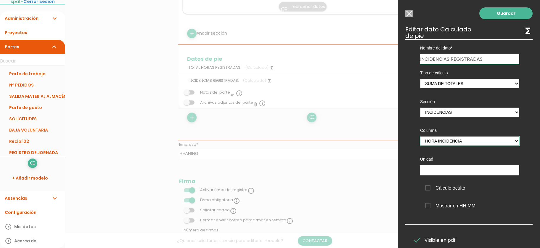
click at [420, 136] on select "REGITRO INCIDENCIA HORA INCIDENCIA" at bounding box center [469, 140] width 99 height 9
select select "INCIDENCIAS_pos1"
click option "REGITRO INCIDENCIA" at bounding box center [0, 0] width 0 height 0
click at [509, 12] on link "Guardar" at bounding box center [506, 13] width 53 height 12
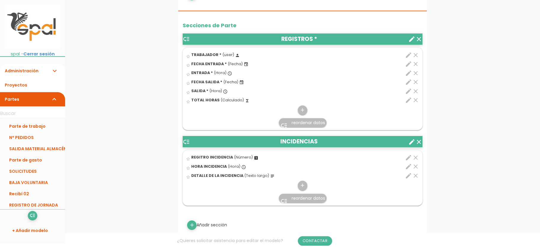
scroll to position [257, 0]
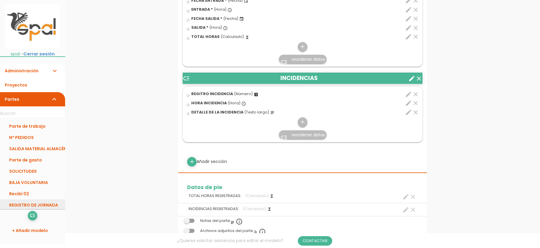
click at [33, 206] on link "REGISTRO DE JORNADA" at bounding box center [32, 204] width 65 height 11
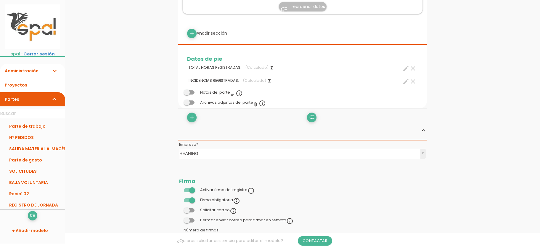
scroll to position [257, 0]
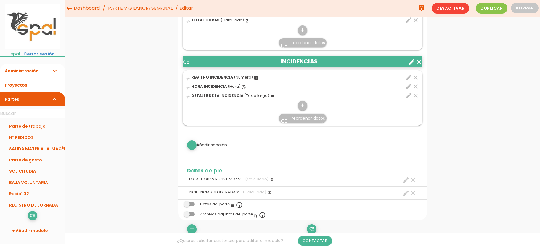
click at [406, 193] on icon "create" at bounding box center [406, 193] width 7 height 7
select select "48"
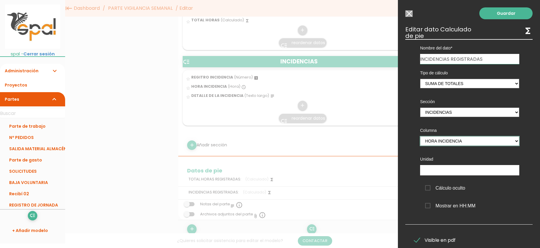
click at [420, 136] on select "REGITRO INCIDENCIA HORA INCIDENCIA" at bounding box center [469, 140] width 99 height 9
select select "INCIDENCIAS_pos1"
click option "REGITRO INCIDENCIA" at bounding box center [0, 0] width 0 height 0
click at [508, 14] on link "Guardar" at bounding box center [506, 13] width 53 height 12
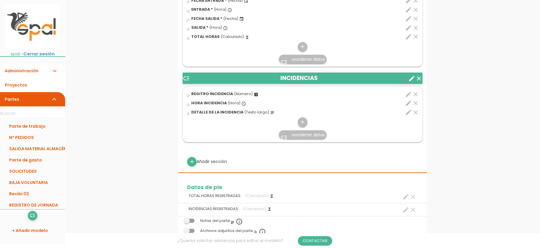
scroll to position [83, 0]
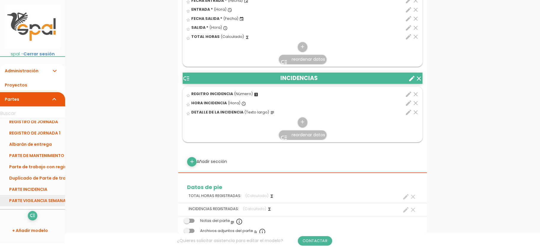
click at [32, 201] on link "PARTE VIGILANCIA SEMANAL" at bounding box center [32, 200] width 65 height 11
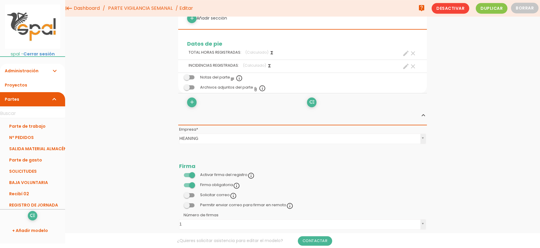
scroll to position [385, 0]
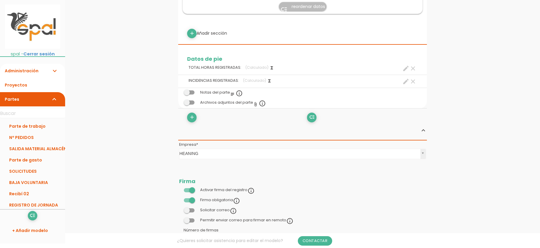
click at [403, 81] on icon "create" at bounding box center [406, 81] width 7 height 7
select select "48"
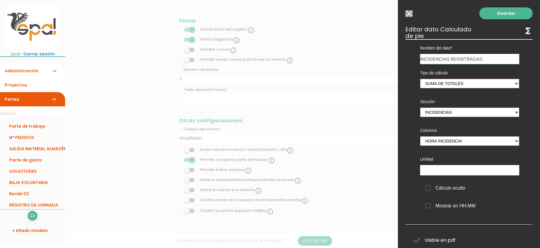
scroll to position [18, 0]
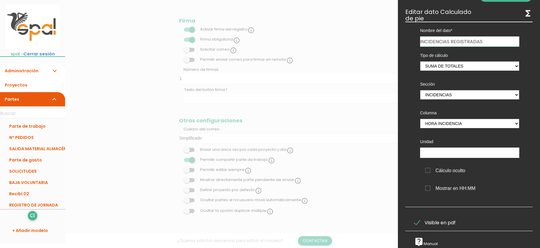
click at [420, 238] on icon "live_help" at bounding box center [419, 241] width 9 height 9
click at [420, 119] on select "REGITRO INCIDENCIA HORA INCIDENCIA" at bounding box center [469, 123] width 99 height 9
select select "INCIDENCIAS_pos1"
click option "REGITRO INCIDENCIA" at bounding box center [0, 0] width 0 height 0
click at [459, 154] on input "text" at bounding box center [469, 153] width 99 height 10
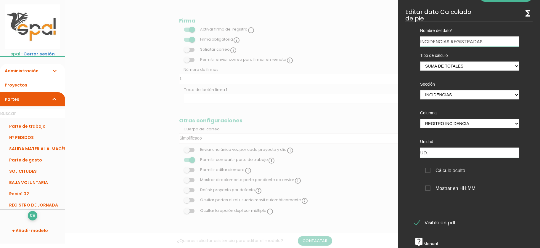
type input "UD."
click at [429, 172] on span "Cálculo oculto" at bounding box center [445, 170] width 40 height 7
click at [0, 0] on input "Cálculo oculto" at bounding box center [0, 0] width 0 height 0
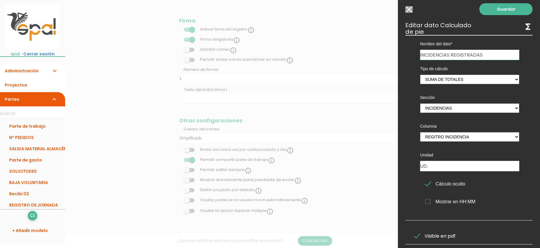
scroll to position [0, 0]
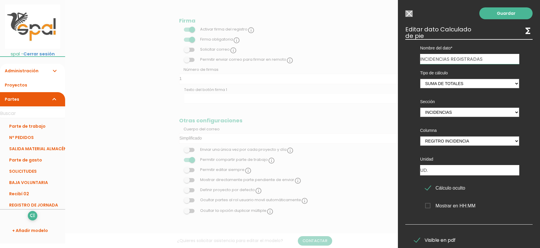
click at [425, 189] on div "Cálculo oculto" at bounding box center [470, 186] width 108 height 16
click at [427, 189] on span "Cálculo oculto" at bounding box center [445, 187] width 40 height 7
click at [0, 0] on input "Cálculo oculto" at bounding box center [0, 0] width 0 height 0
click at [510, 15] on link "Guardar" at bounding box center [506, 13] width 53 height 12
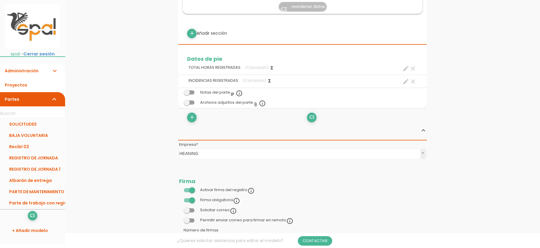
scroll to position [83, 0]
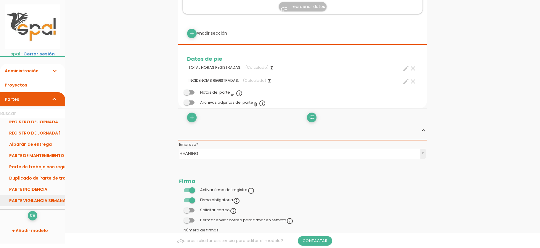
click at [30, 200] on link "PARTE VIGILANCIA SEMANAL" at bounding box center [32, 200] width 65 height 11
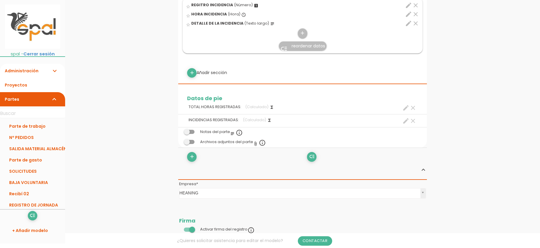
scroll to position [385, 0]
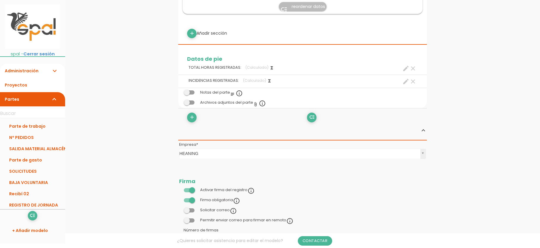
click at [413, 83] on icon "clear" at bounding box center [413, 81] width 7 height 7
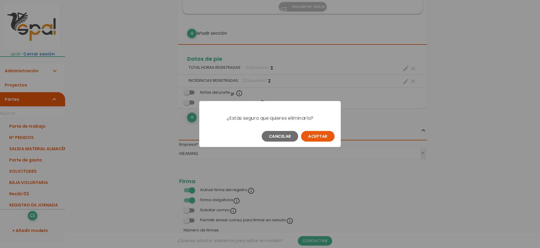
scroll to position [0, 0]
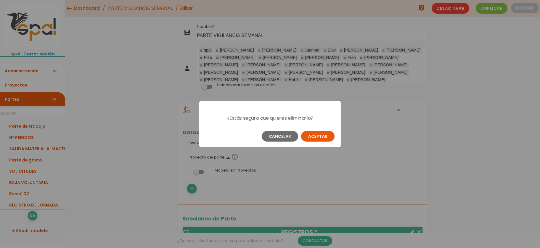
click at [324, 132] on button "Aceptar" at bounding box center [317, 136] width 33 height 11
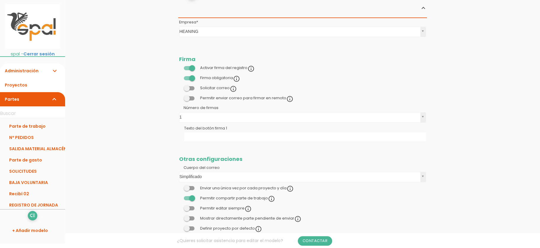
scroll to position [532, 0]
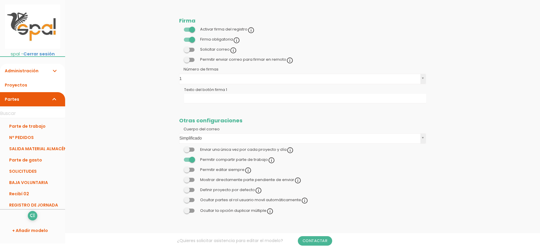
click at [191, 211] on span at bounding box center [189, 211] width 11 height 4
click at [179, 209] on input "checkbox" at bounding box center [179, 209] width 0 height 0
click at [292, 23] on link "Guardar" at bounding box center [288, 20] width 36 height 11
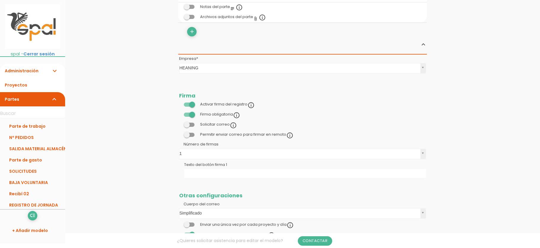
scroll to position [532, 0]
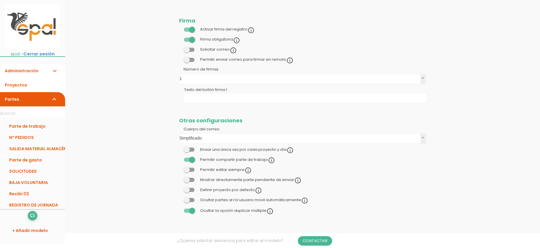
click at [54, 72] on icon "expand_more" at bounding box center [54, 71] width 7 height 14
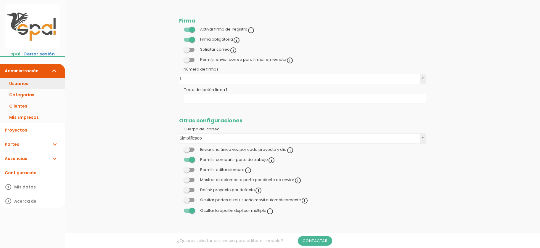
click at [34, 86] on link "Usuarios" at bounding box center [32, 83] width 65 height 11
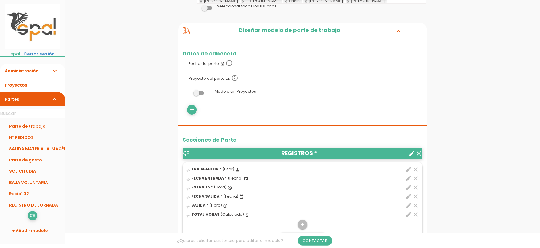
scroll to position [128, 0]
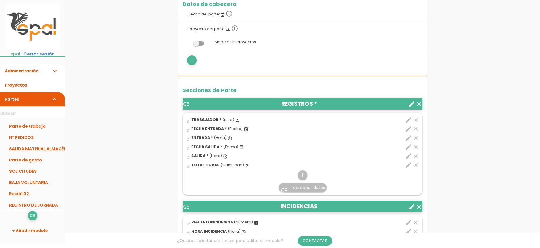
click at [409, 119] on icon "edit" at bounding box center [408, 119] width 7 height 7
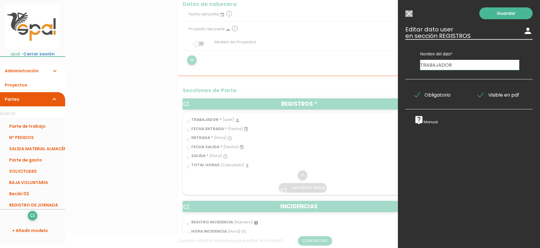
click at [260, 183] on div at bounding box center [270, 93] width 540 height 310
click at [411, 14] on input "Seleccionar todos los usuarios" at bounding box center [409, 13] width 7 height 7
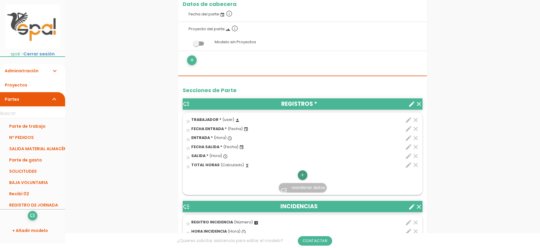
click at [302, 175] on icon "add" at bounding box center [303, 174] width 6 height 9
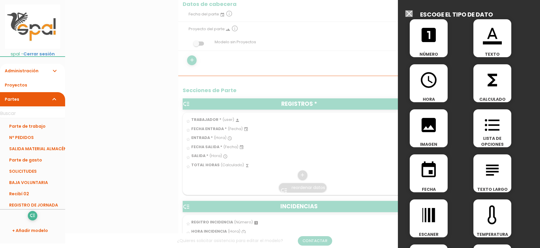
click at [502, 143] on span "LISTA DE OPCIONES" at bounding box center [493, 141] width 38 height 12
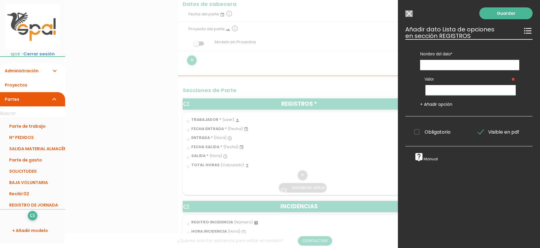
click at [484, 94] on input "text" at bounding box center [471, 90] width 90 height 10
click at [478, 65] on input "text" at bounding box center [469, 65] width 99 height 10
click at [408, 14] on input "Seleccionar todos los usuarios" at bounding box center [409, 13] width 7 height 7
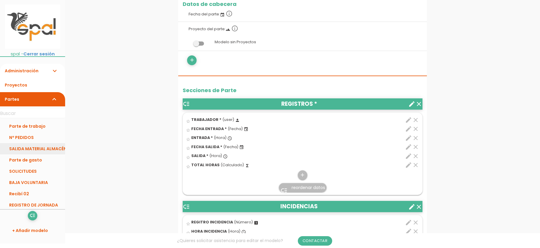
scroll to position [79, 0]
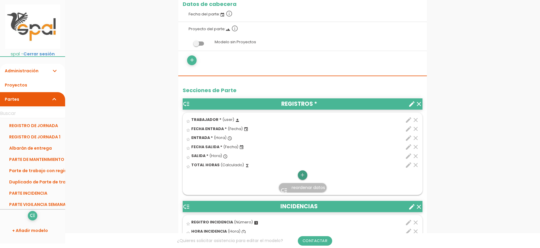
click at [304, 175] on icon "add" at bounding box center [303, 174] width 6 height 9
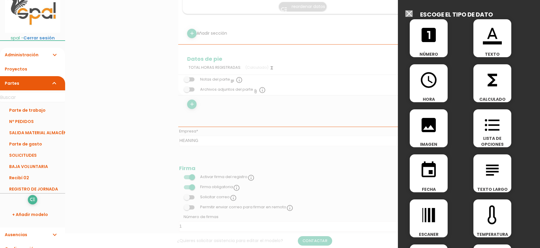
scroll to position [0, 0]
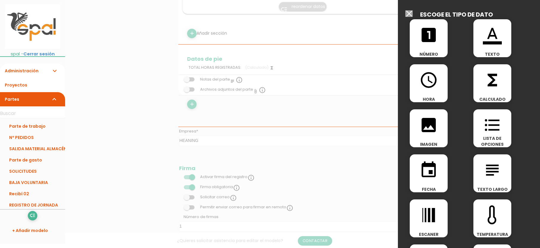
click at [55, 70] on li "Administración expand_more Usuarios Categorías Clientes Mis Empresas" at bounding box center [32, 71] width 65 height 14
click at [119, 75] on div at bounding box center [270, 93] width 540 height 310
click at [408, 12] on input "Seleccionar todos los usuarios" at bounding box center [409, 13] width 7 height 7
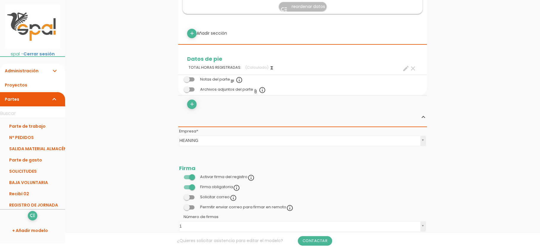
click at [57, 71] on icon "expand_more" at bounding box center [54, 71] width 7 height 14
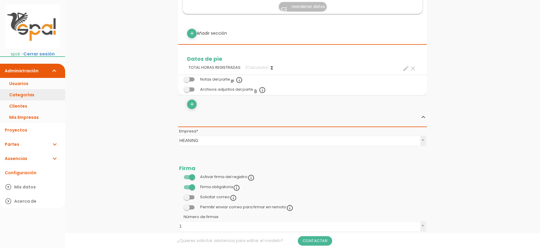
click at [34, 96] on link "Categorías" at bounding box center [32, 94] width 65 height 11
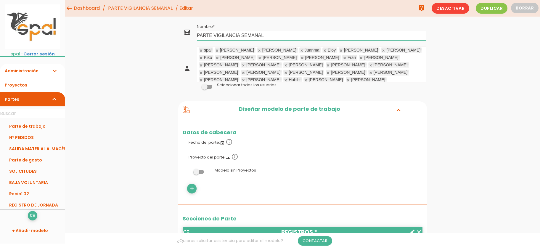
drag, startPoint x: 242, startPoint y: 34, endPoint x: 285, endPoint y: 34, distance: 42.7
click at [285, 34] on input "PARTE VIGILANCIA SEMANAL" at bounding box center [311, 35] width 229 height 9
drag, startPoint x: 273, startPoint y: 35, endPoint x: 243, endPoint y: 33, distance: 30.3
click at [243, 33] on input "PARTE VIGILANCIA SEMANAL" at bounding box center [311, 35] width 229 height 9
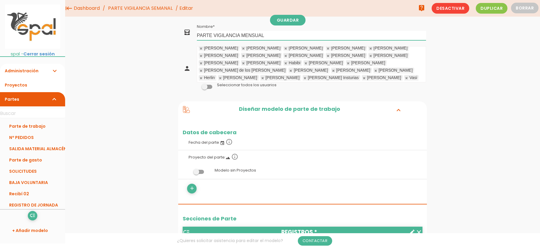
type input "PARTE VIGILANCIA MENSUAL"
click at [335, 90] on li "YOUCEF" at bounding box center [323, 93] width 24 height 6
drag, startPoint x: 369, startPoint y: 79, endPoint x: 373, endPoint y: 77, distance: 3.7
click at [333, 91] on div "YOUCEF" at bounding box center [324, 93] width 17 height 4
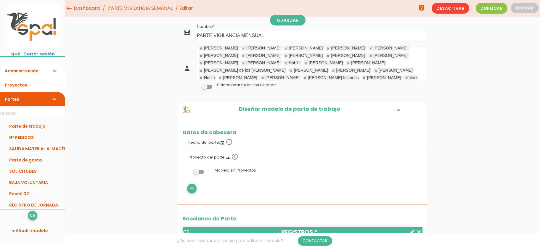
click at [372, 81] on ul "spal Carlos Paco Pepe Juanma Eloy Esteban F.J.Mejias Kiko Ricardo Ivan Antonio …" at bounding box center [311, 65] width 229 height 36
click at [369, 78] on body "menu keyboard_tab Dashboard PARTE VIGILANCIA SEMANAL Editar" at bounding box center [270, 124] width 540 height 248
click at [333, 91] on div "YOUCEF" at bounding box center [324, 93] width 17 height 4
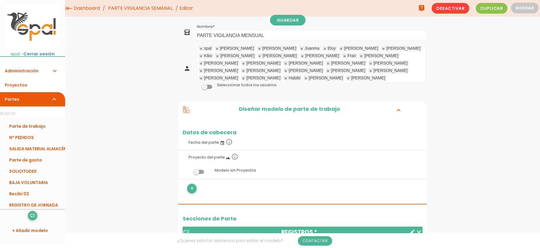
scroll to position [0, 0]
click at [201, 49] on link at bounding box center [202, 51] width 4 height 4
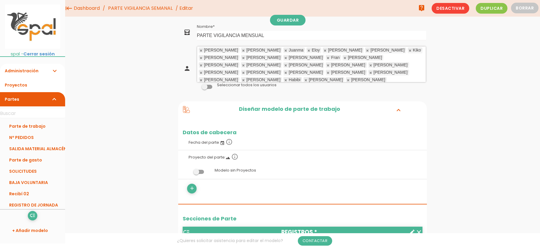
scroll to position [17, 0]
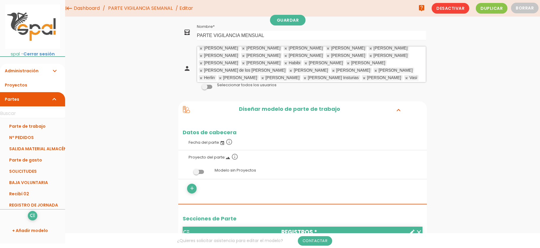
click at [201, 54] on link at bounding box center [202, 56] width 4 height 4
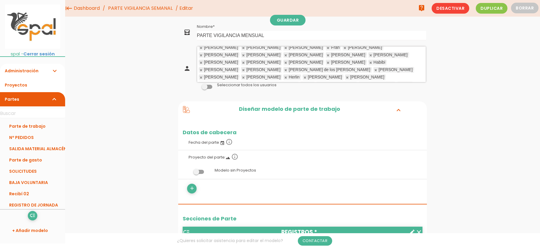
click at [327, 48] on link at bounding box center [329, 48] width 4 height 4
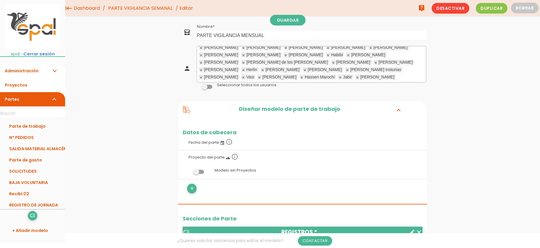
click at [327, 48] on link at bounding box center [329, 48] width 4 height 4
click at [201, 48] on link at bounding box center [202, 48] width 4 height 4
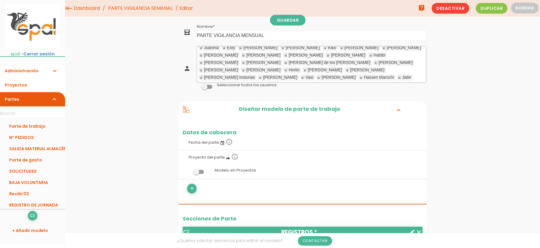
click at [201, 48] on link at bounding box center [202, 48] width 4 height 4
click at [242, 48] on link at bounding box center [244, 48] width 4 height 4
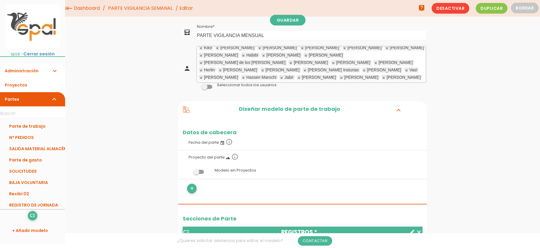
click at [201, 48] on link at bounding box center [202, 48] width 4 height 4
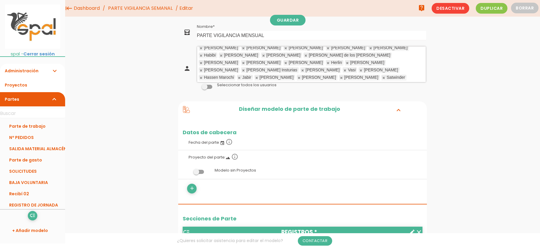
click at [201, 48] on link at bounding box center [202, 48] width 4 height 4
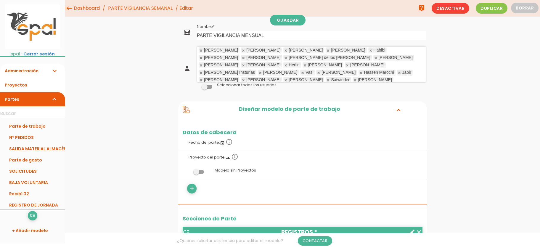
click at [241, 48] on li "[PERSON_NAME]" at bounding box center [261, 50] width 41 height 6
click at [201, 48] on li "[PERSON_NAME]" at bounding box center [219, 50] width 41 height 6
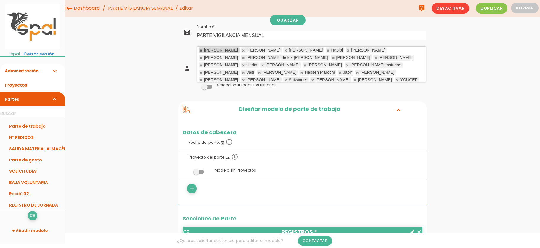
click at [200, 51] on link at bounding box center [202, 51] width 4 height 4
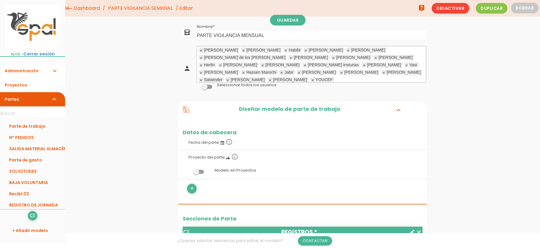
click at [200, 51] on link at bounding box center [202, 51] width 4 height 4
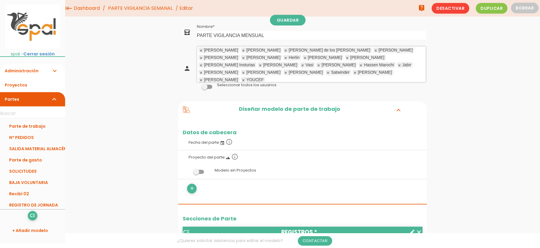
click at [200, 51] on link at bounding box center [202, 51] width 4 height 4
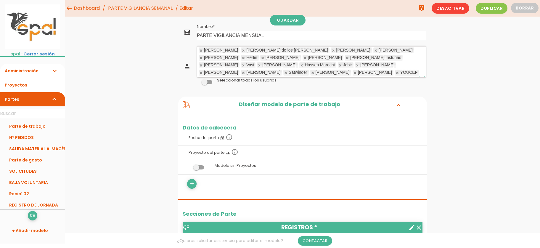
click at [200, 51] on link at bounding box center [202, 51] width 4 height 4
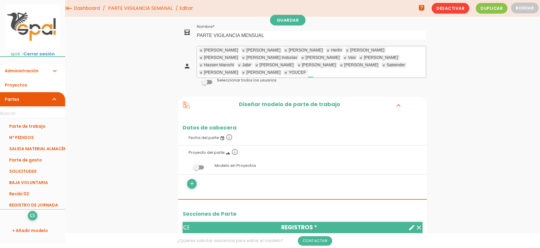
click at [200, 51] on link at bounding box center [202, 51] width 4 height 4
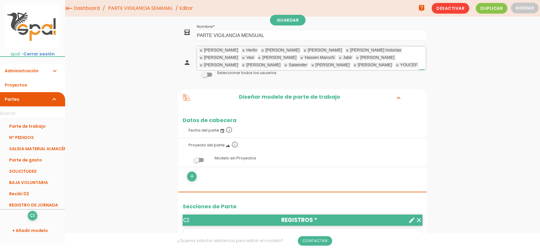
click at [200, 51] on link at bounding box center [202, 51] width 4 height 4
click at [242, 51] on link at bounding box center [244, 51] width 4 height 4
click at [200, 51] on link at bounding box center [202, 51] width 4 height 4
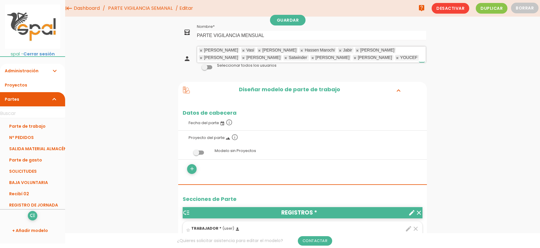
click at [200, 51] on link at bounding box center [202, 51] width 4 height 4
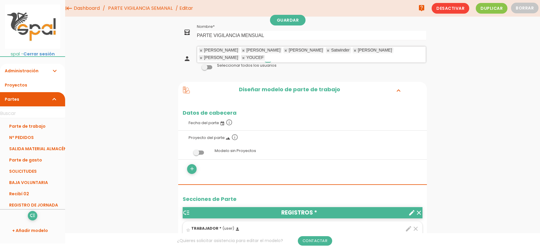
click at [200, 51] on link at bounding box center [202, 51] width 4 height 4
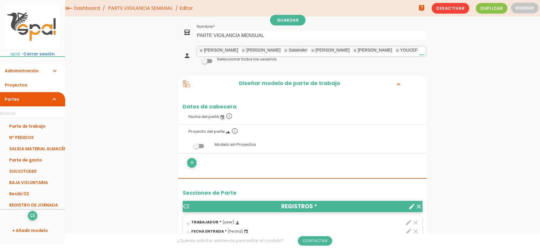
click at [200, 51] on link at bounding box center [202, 51] width 4 height 4
click at [242, 51] on link at bounding box center [244, 51] width 4 height 4
click at [200, 51] on link at bounding box center [202, 51] width 4 height 4
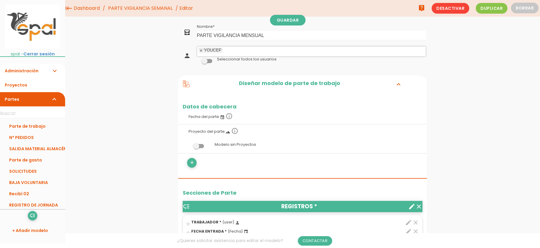
click at [269, 68] on td at bounding box center [311, 68] width 231 height 3
click at [290, 19] on link "Guardar" at bounding box center [288, 20] width 36 height 11
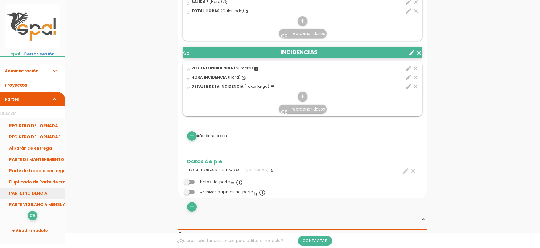
scroll to position [83, 0]
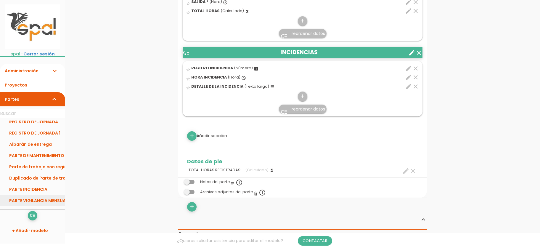
click at [31, 199] on link "PARTE VIGILANCIA MENSUAL" at bounding box center [32, 200] width 65 height 11
